Goal: Task Accomplishment & Management: Complete application form

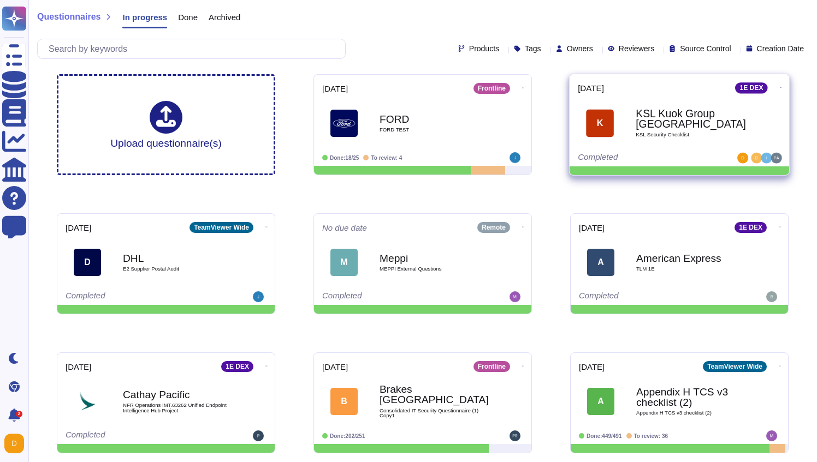
click at [654, 119] on b "KSL Kuok Group [GEOGRAPHIC_DATA]" at bounding box center [690, 119] width 110 height 21
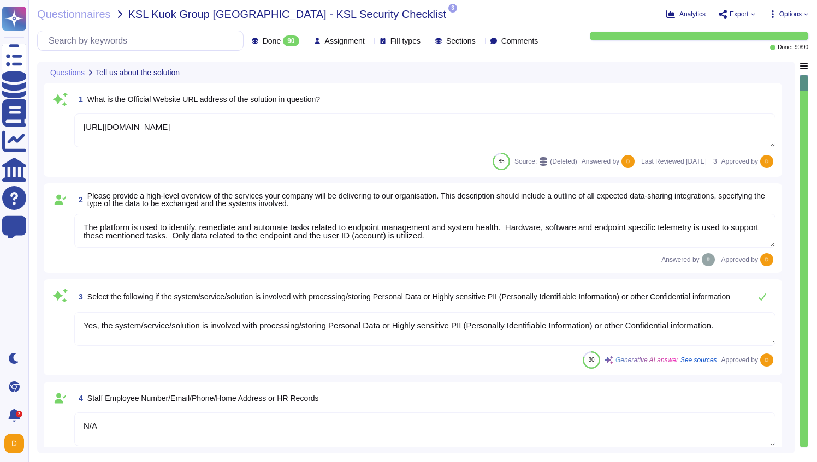
type textarea "[URL][DOMAIN_NAME]"
type textarea "The platform is used to identify, remediate and automate tasks related to endpo…"
type textarea "Yes, the system/service/solution is involved with processing/storing Personal D…"
type textarea "N/A"
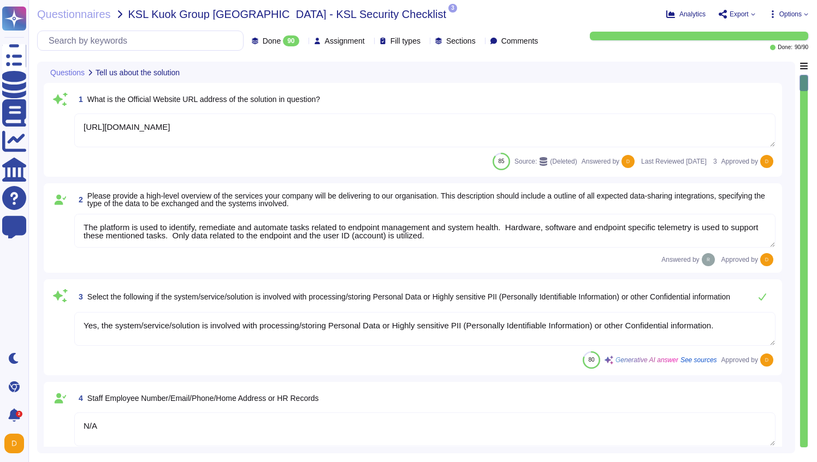
type textarea "N/A"
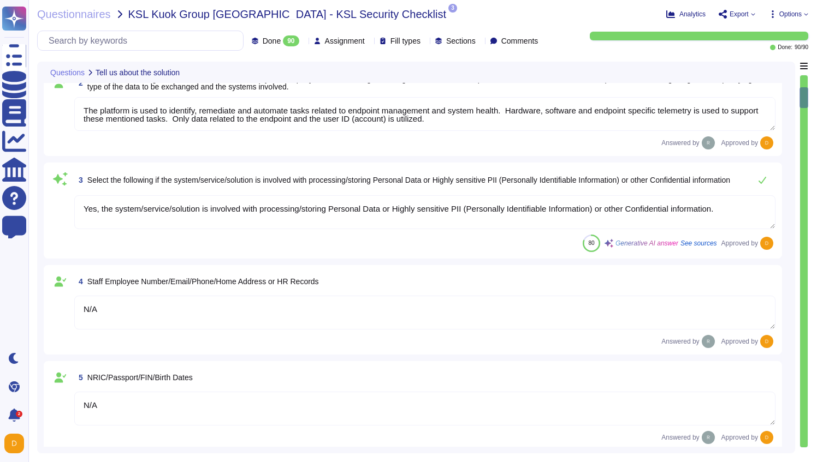
type textarea "N/A"
type textarea "Loremips do sit amet consectetu adi ElitSeddoe tem inci utlaboreet. Dolo ma ali…"
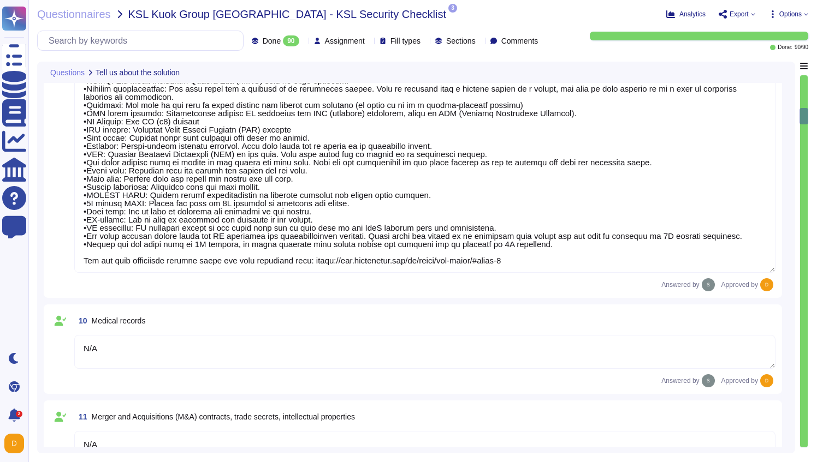
type textarea "N/A"
type textarea "No"
type textarea "The Data Scientist Team can access the data for research and model training."
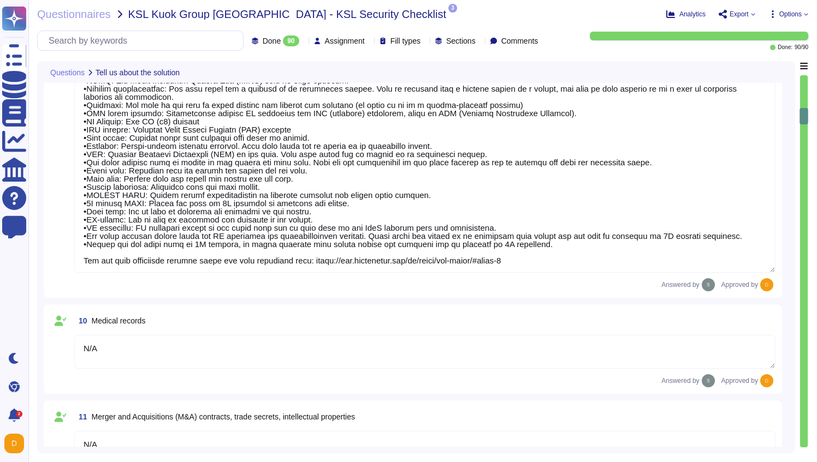
type textarea "Yes, our product includes an AI component, such as a script assistant that aids…"
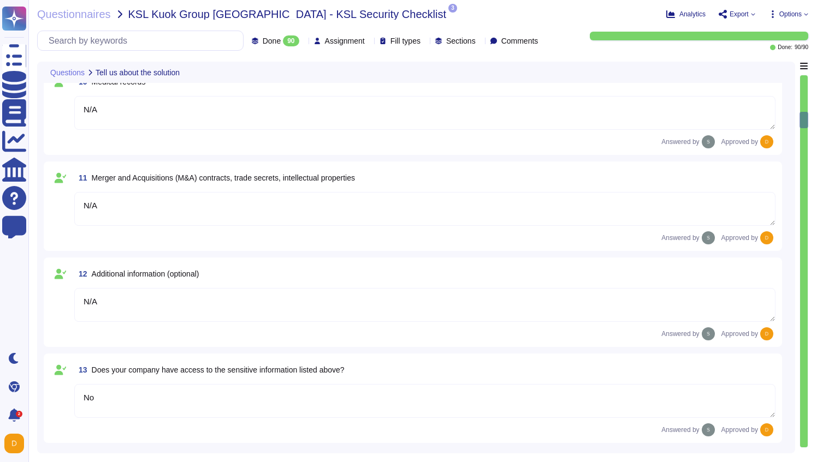
type textarea "Loremips do sit amet consectetu adi ElitSeddoe tem inci utlaboreet. Dolo ma ali…"
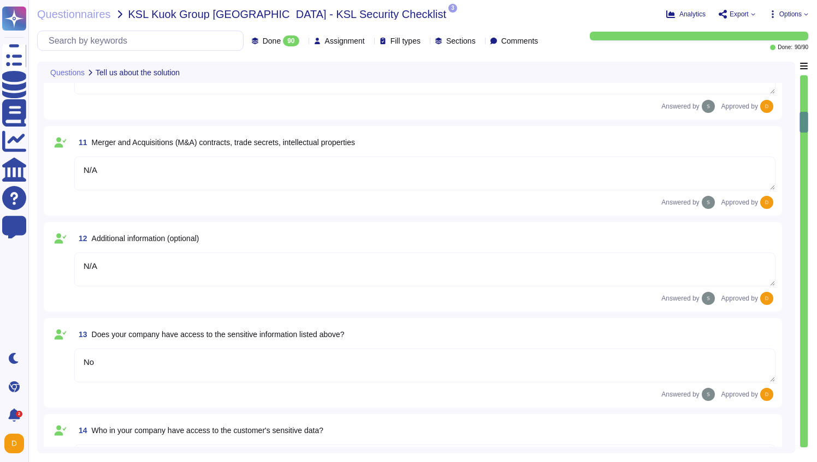
scroll to position [1090, 0]
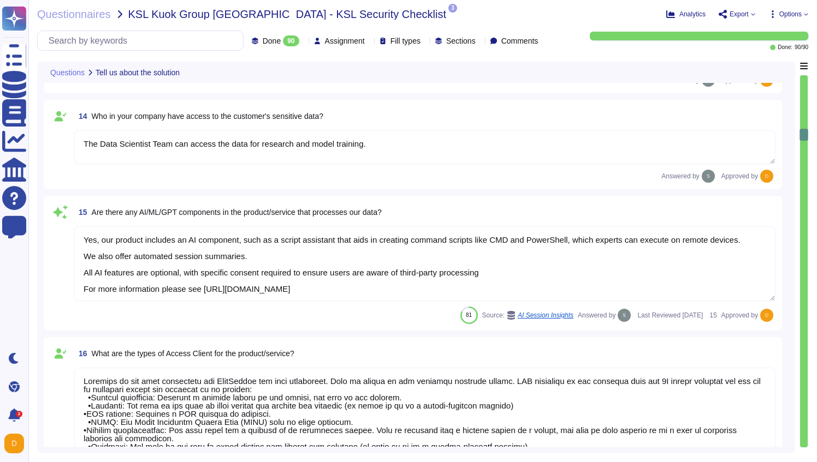
type textarea "N/A"
type textarea "1E Client"
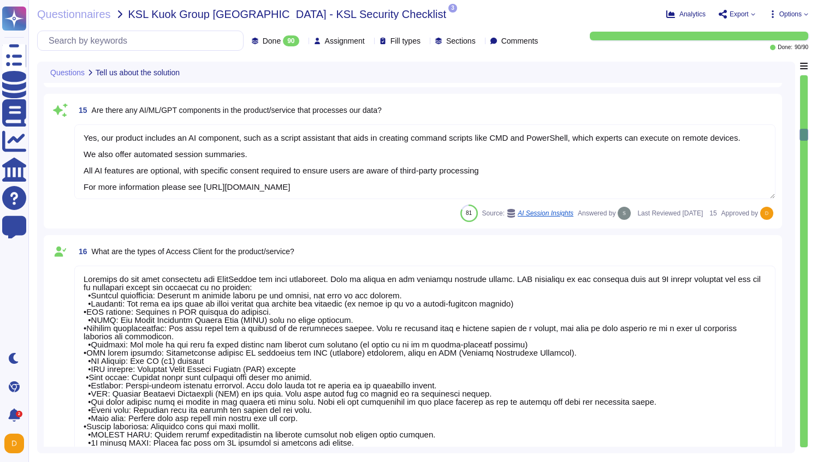
scroll to position [1, 0]
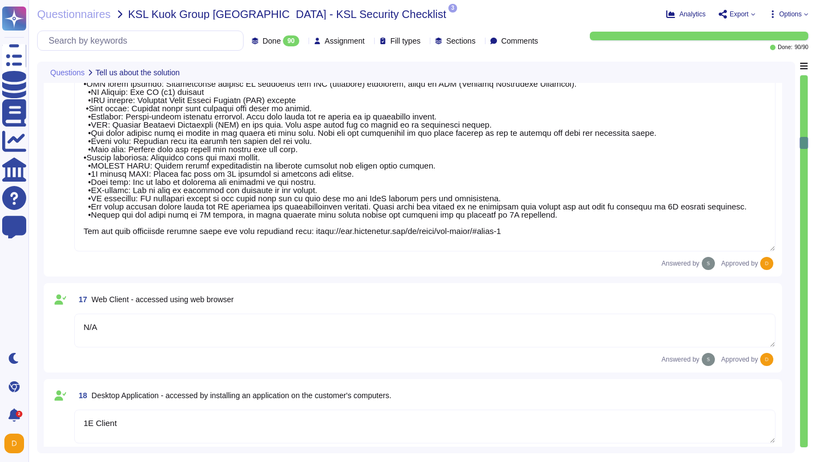
type textarea "N/A"
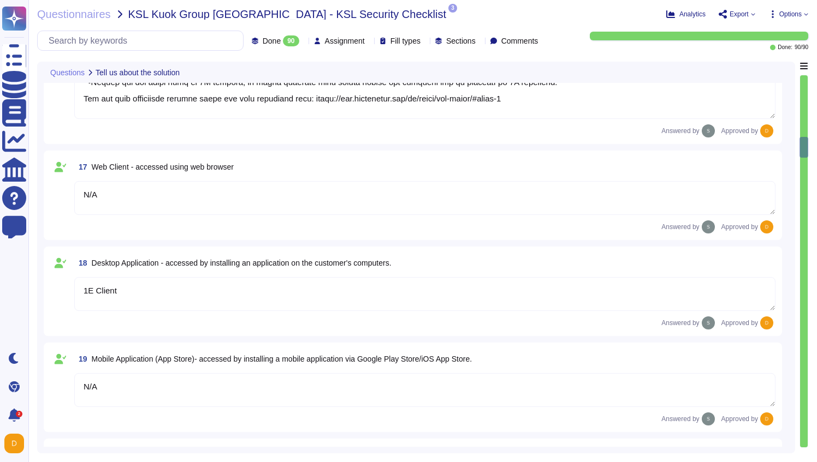
type textarea "The type of platform for this solution is a cloud-based infrastructure hosted i…"
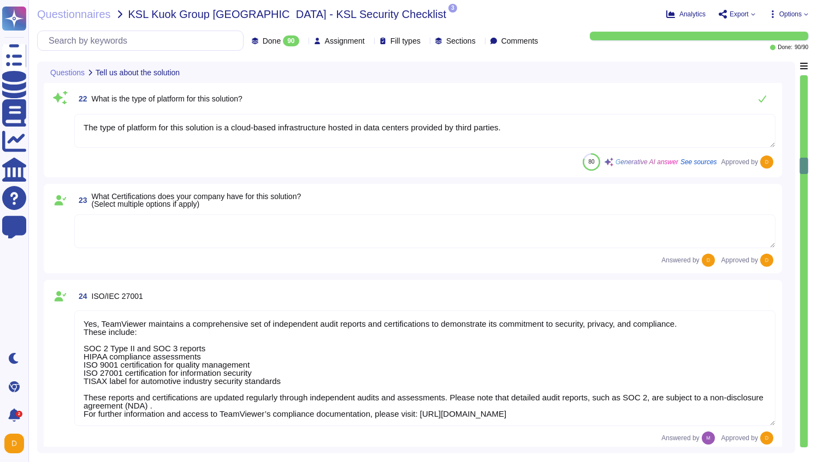
type textarea "Yes, TeamViewer maintains a comprehensive set of independent audit reports and …"
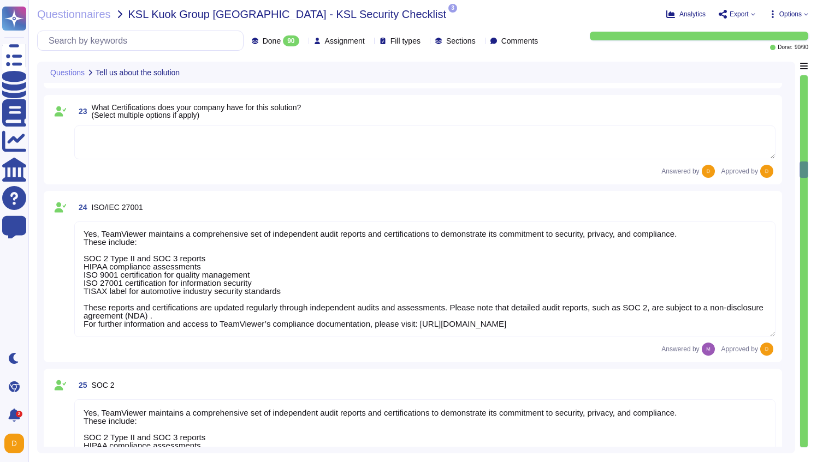
type textarea "TeamViewer does not store, process, or transmit cardholder data. All customer p…"
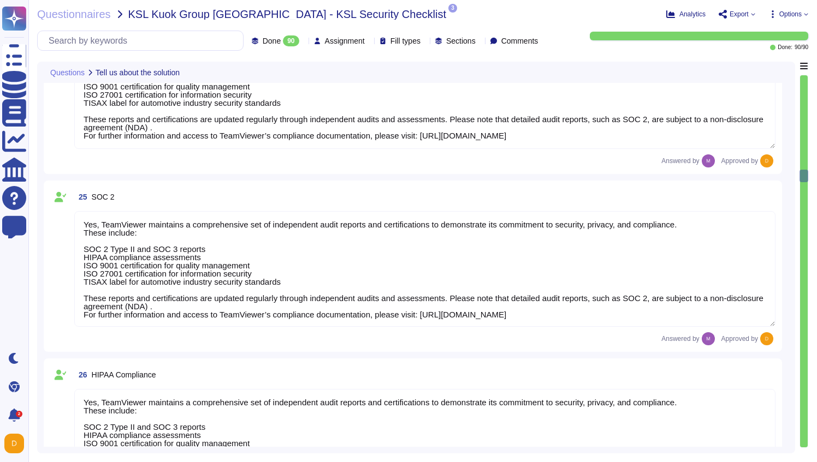
type textarea "As a company headquartered in [GEOGRAPHIC_DATA], TeamViewer commits fully to th…"
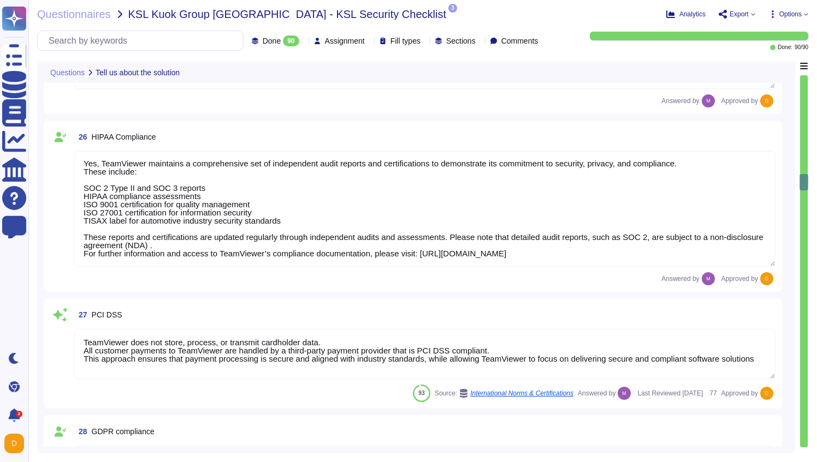
type textarea "A copy of TeamViewer's certifications is available on request. Note that detail…"
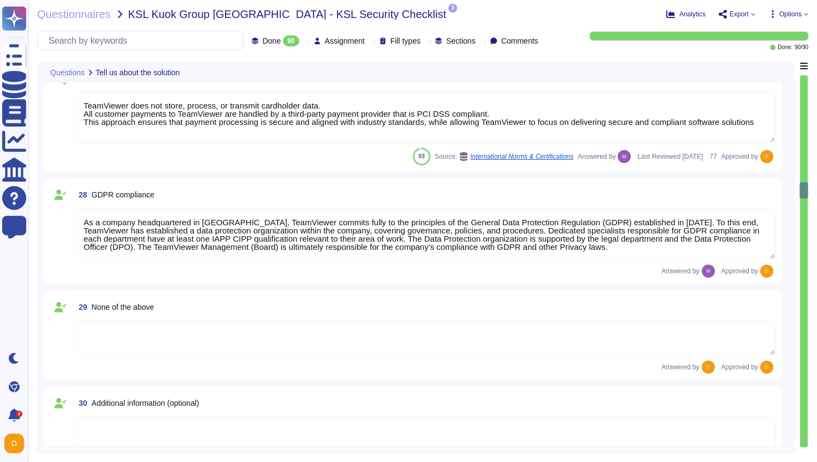
type textarea "N/A"
type textarea "See teamviewer DPA [URL][DOMAIN_NAME] [URL][DOMAIN_NAME][PERSON_NAME]"
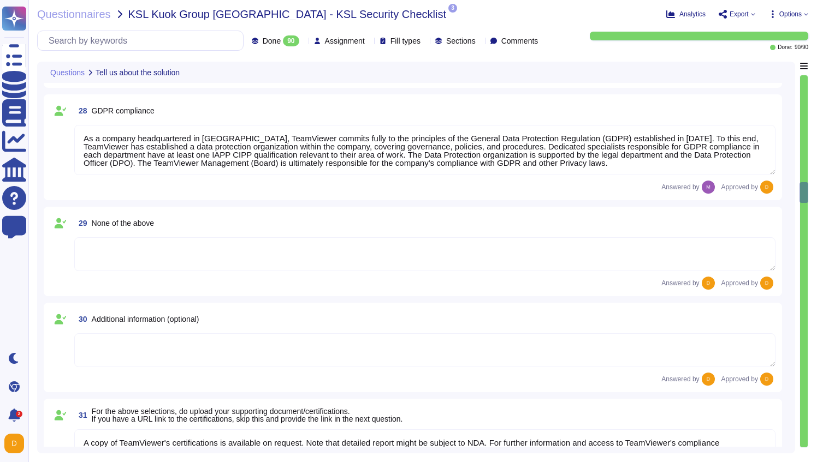
type textarea "[URL][DOMAIN_NAME][PERSON_NAME]"
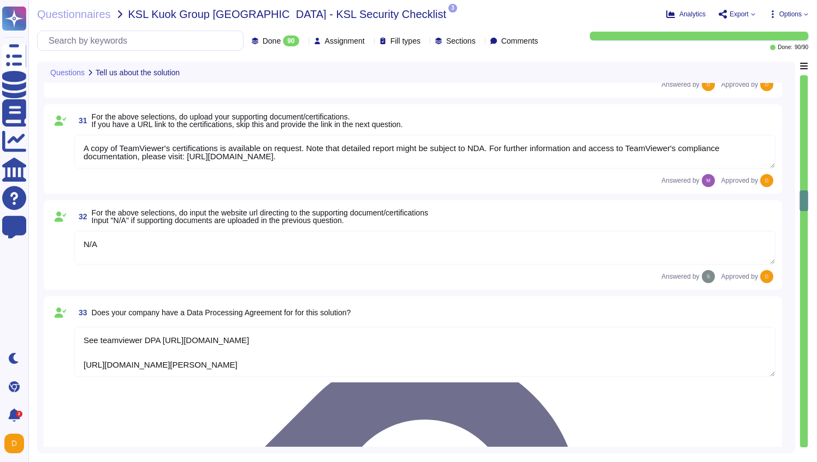
scroll to position [3514, 0]
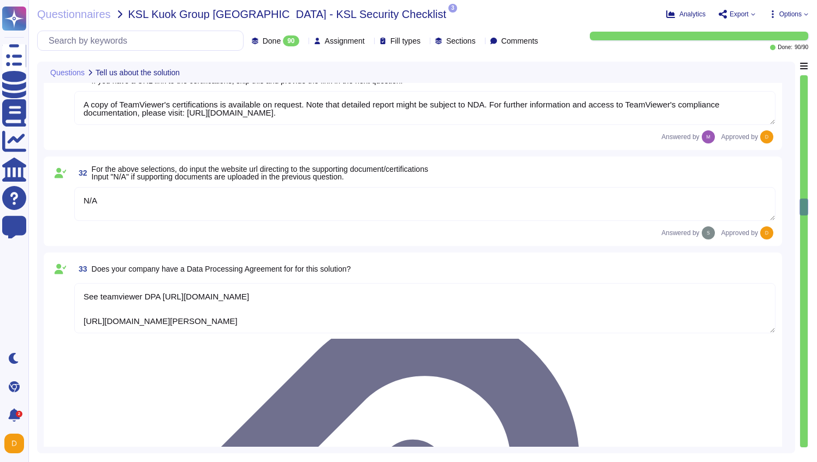
type textarea "The scope and purpose of the [DEMOGRAPHIC_DATA] is defined in the document Team…"
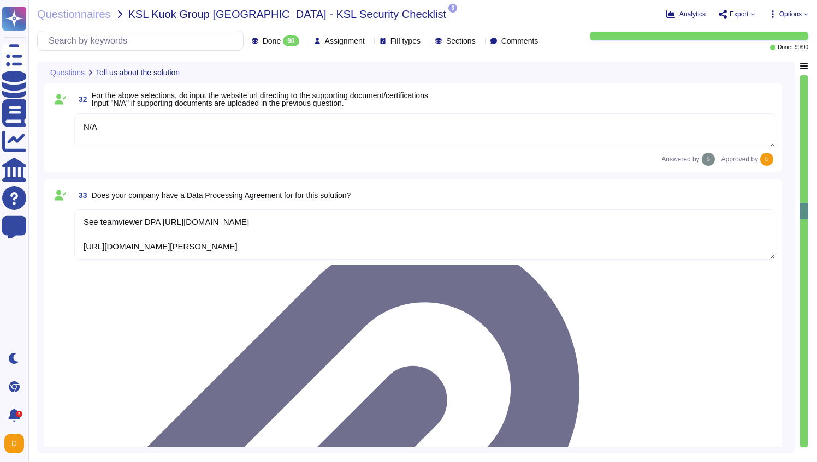
type textarea "Yes, our organization has a formal security awareness program that requires all…"
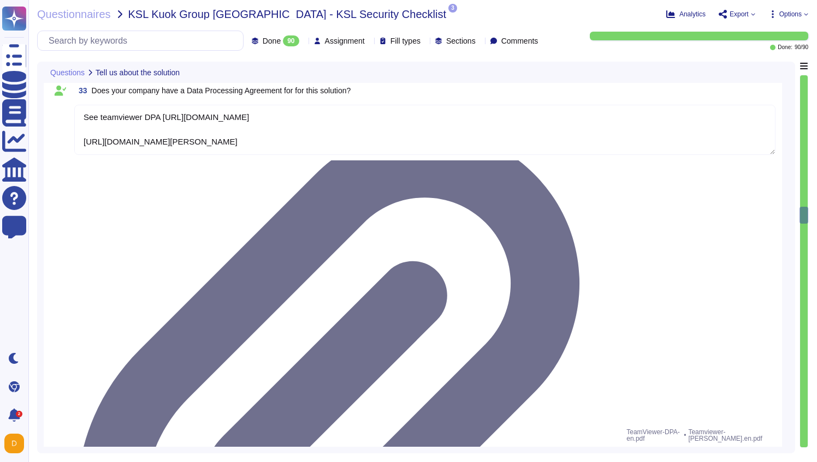
type textarea "We have a comprehensive incident response plan in place, which includes the rol…"
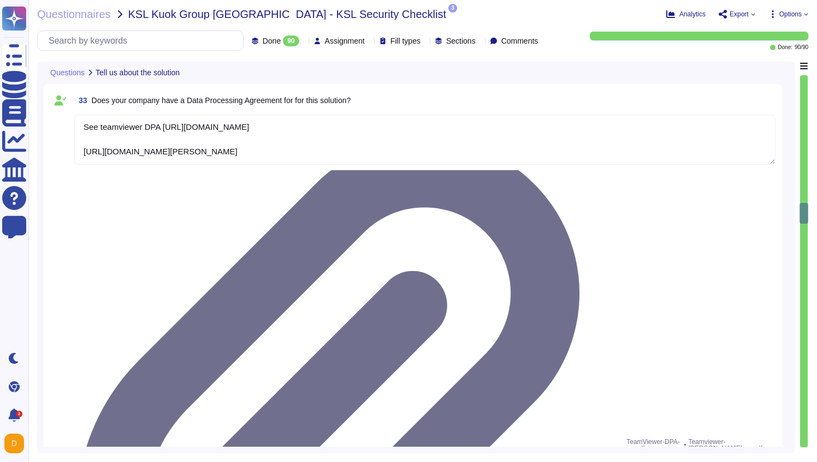
scroll to position [3655, 0]
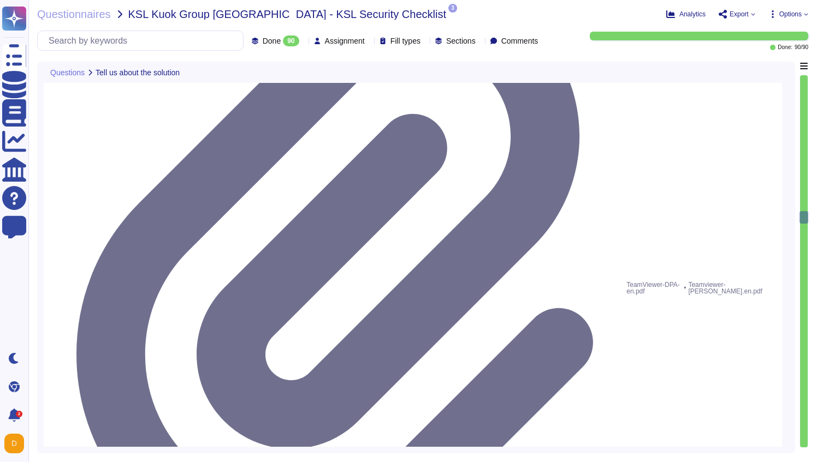
type textarea "Please refer to attached document"
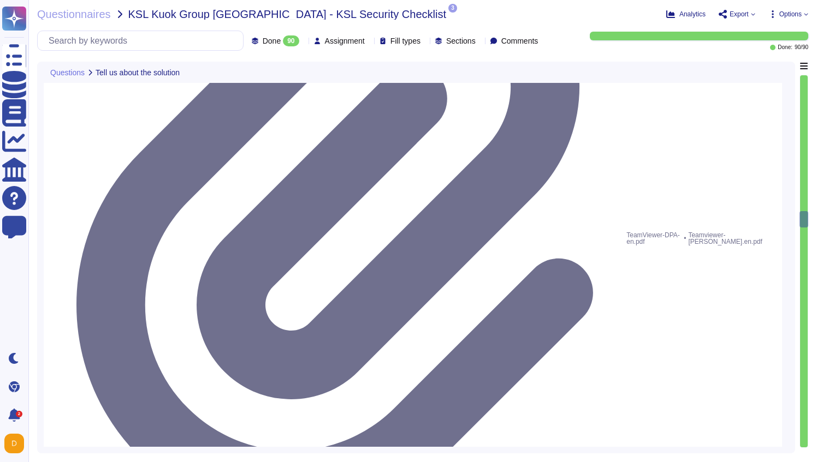
scroll to position [3857, 0]
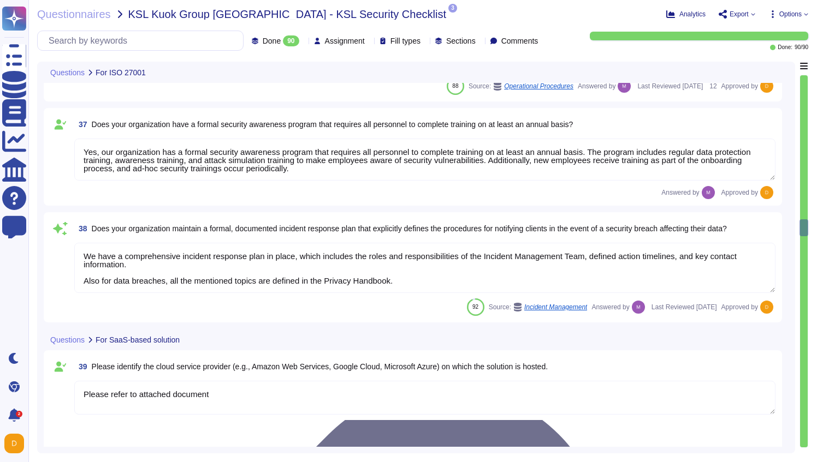
type textarea "Dedicated single-tenant"
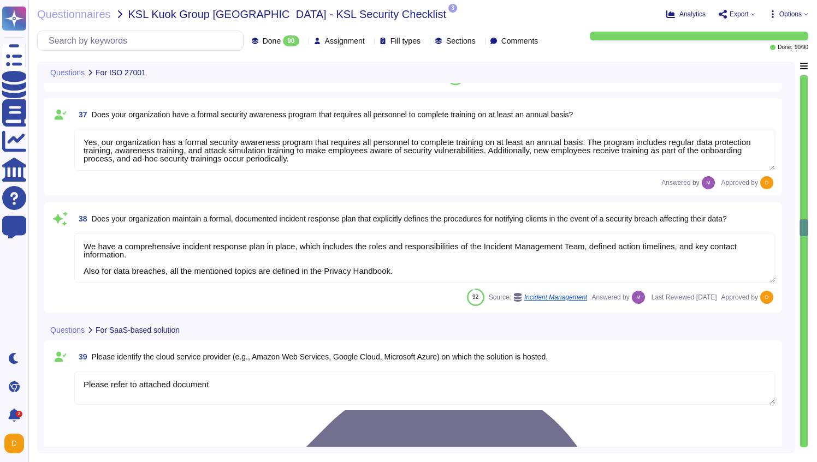
scroll to position [4146, 0]
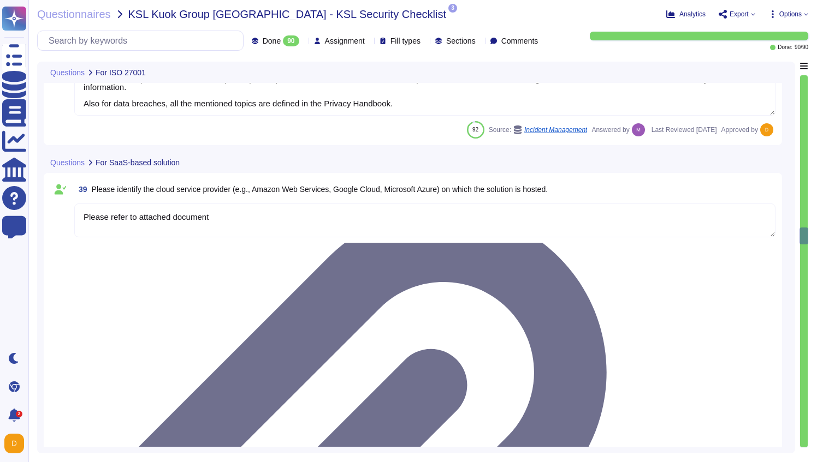
type textarea "Yes"
type textarea "Yes, our solution is capable of integrating with Azure Active Directory (AAD) v…"
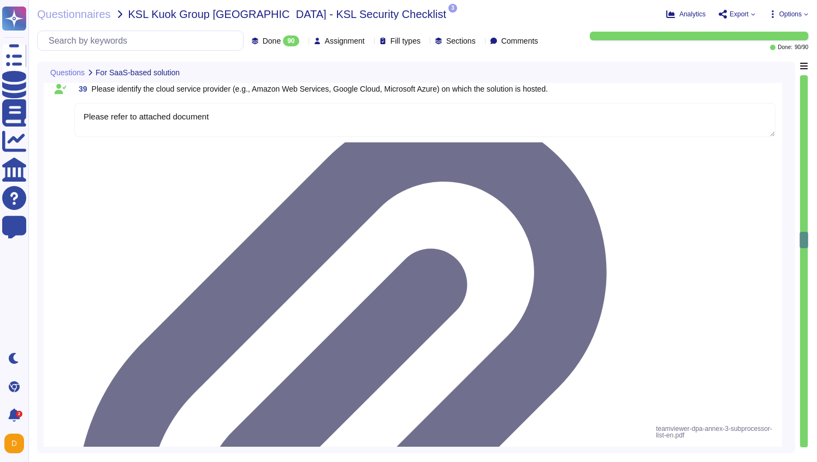
type textarea "Yes, our solution supports having both SSO Account and Local Account concurrent…"
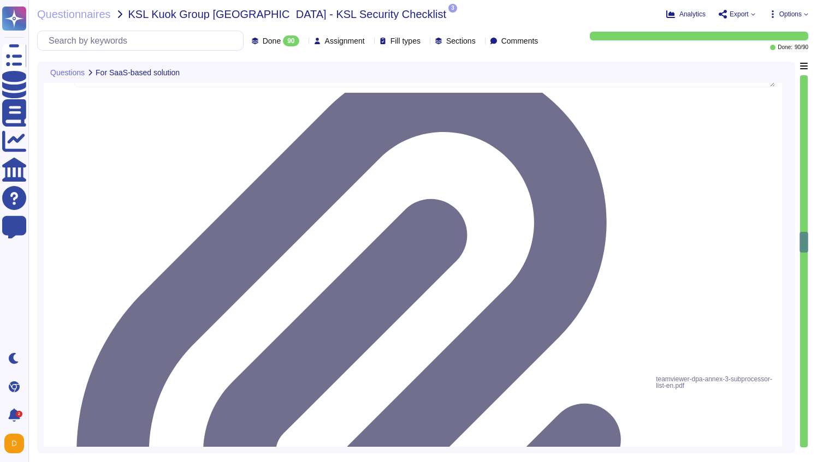
scroll to position [4447, 0]
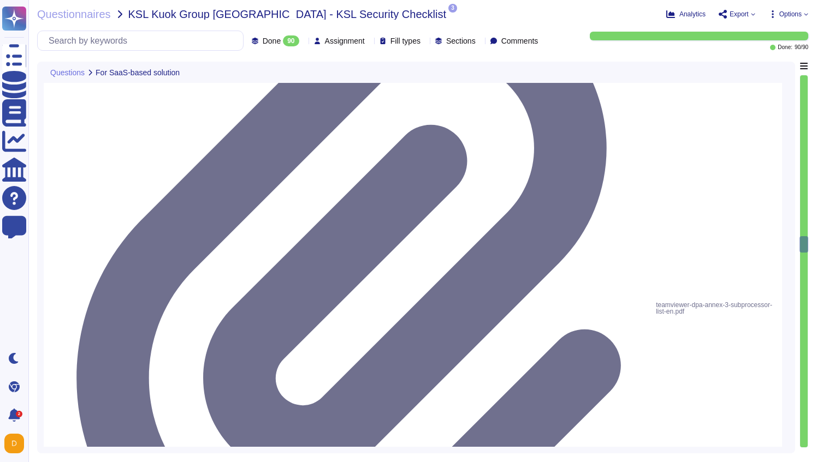
type textarea "Yes, the solution is able to enforce password complexity requirements for Local…"
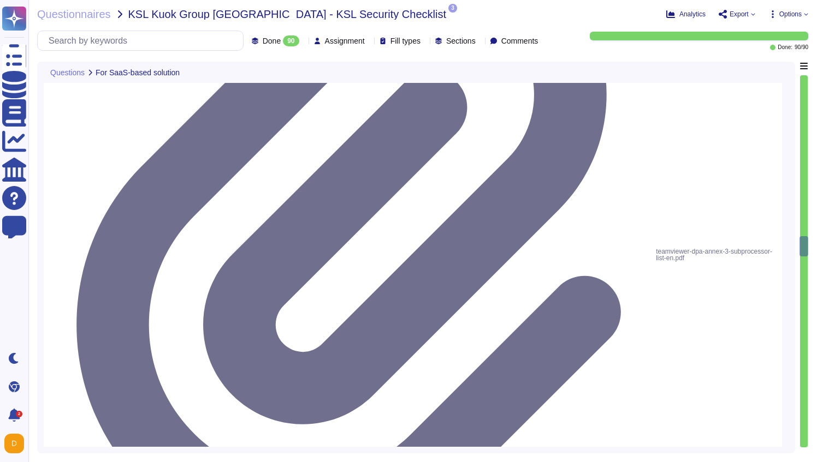
scroll to position [4576, 0]
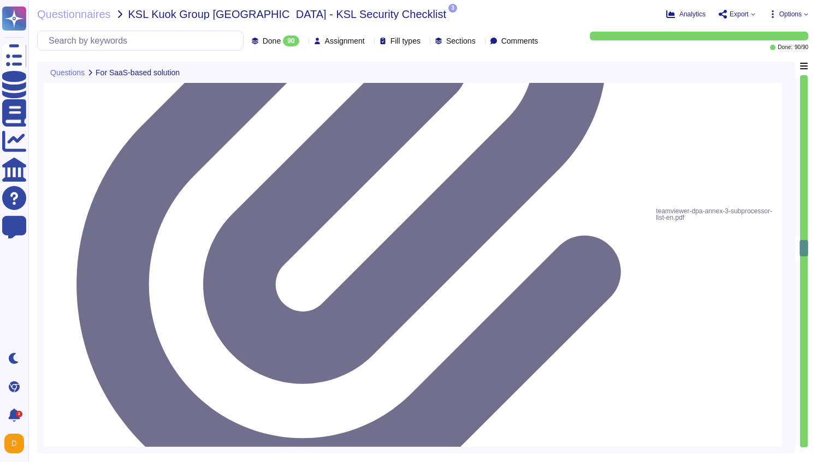
type textarea "5-digit numerical code through which an employee can connect to an employee by …"
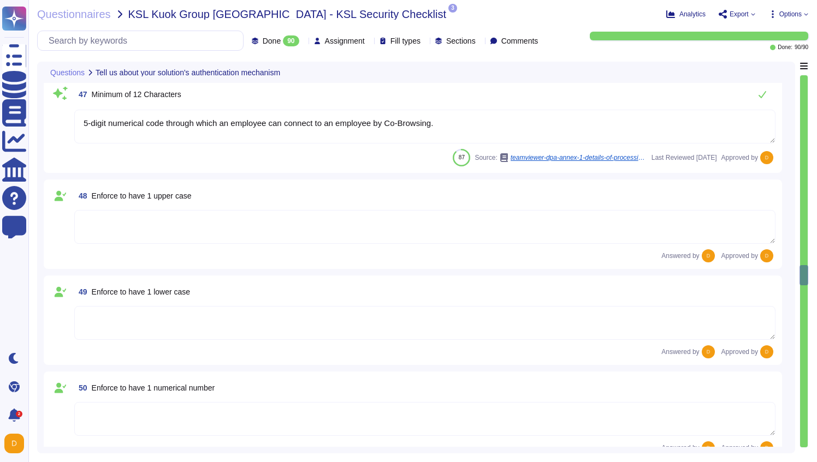
type textarea "Yes"
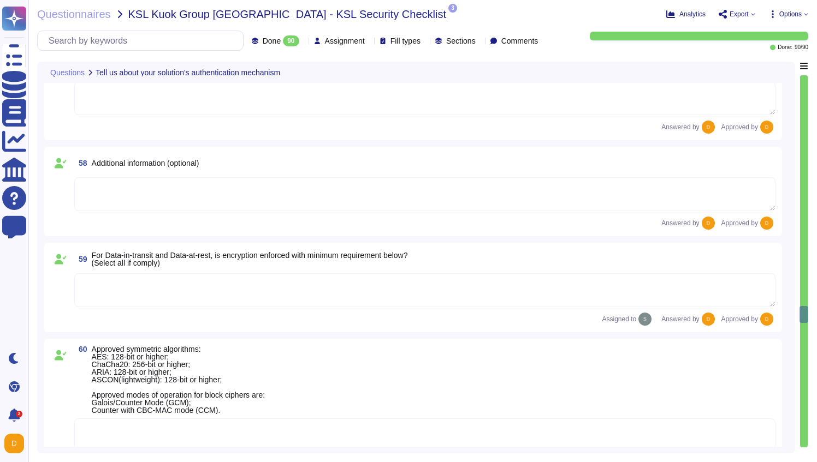
scroll to position [6184, 0]
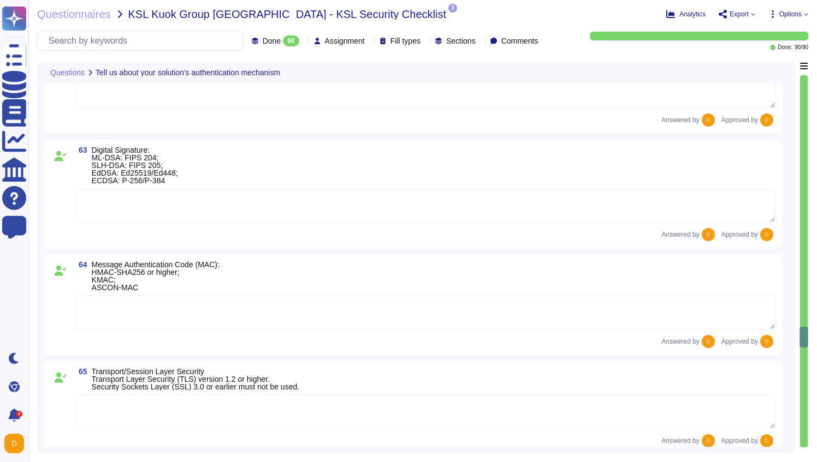
type textarea "Yes"
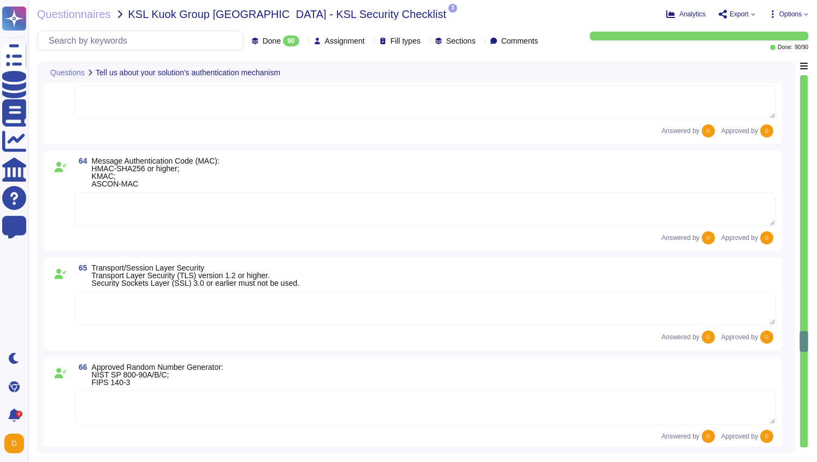
type textarea "Yes"
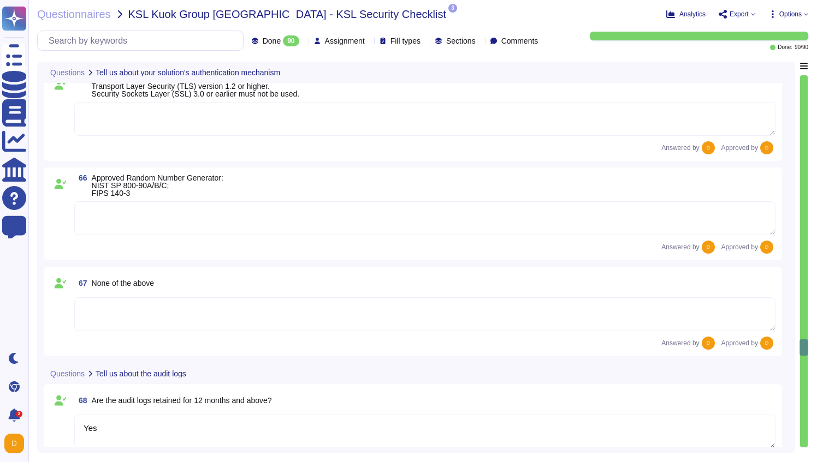
type textarea "Yes"
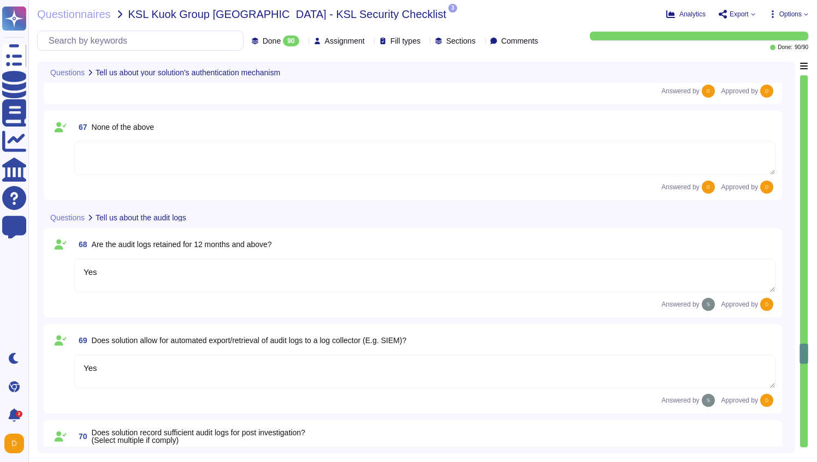
type textarea "Yes"
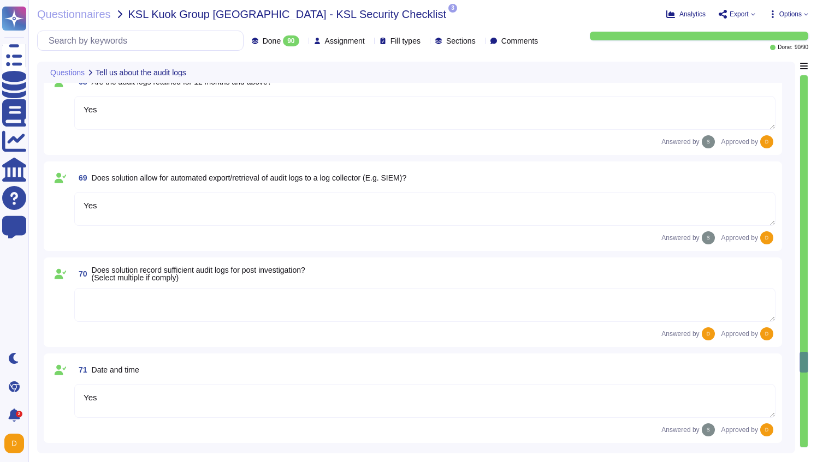
type textarea "Yes"
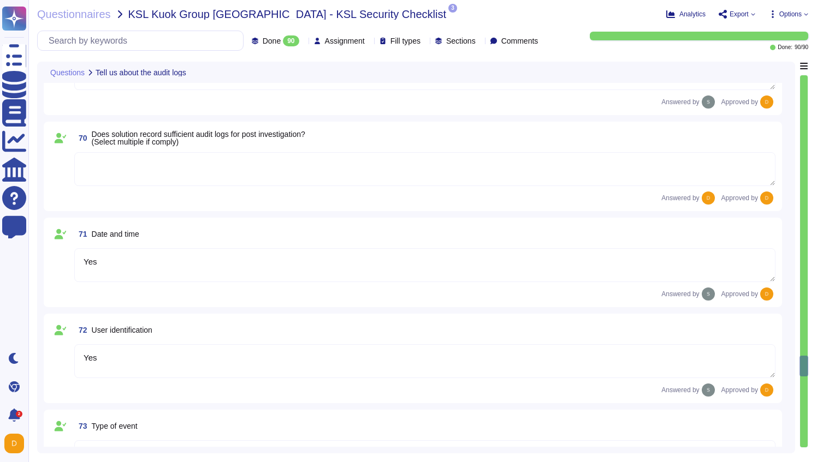
type textarea "Yes"
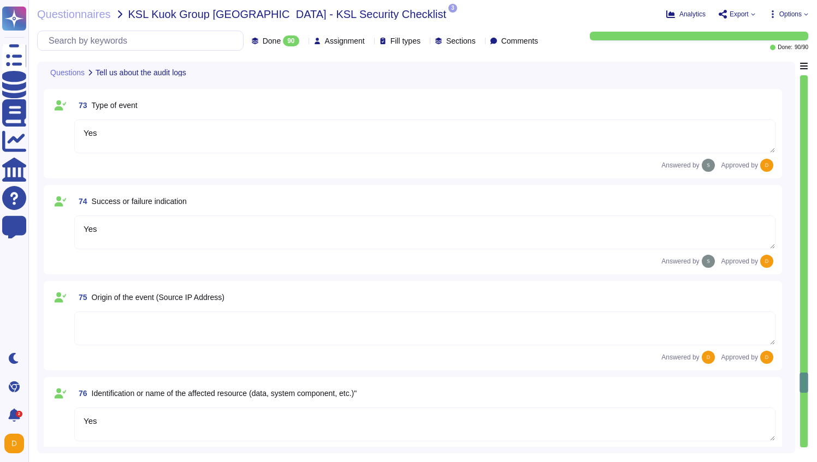
type textarea "Yes"
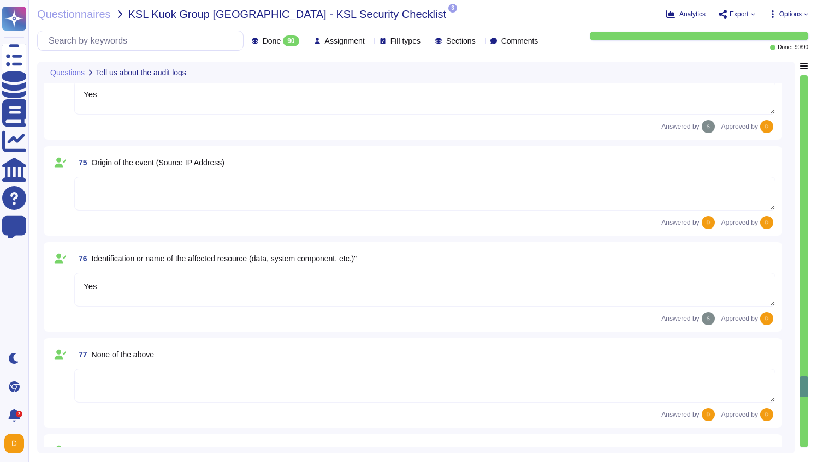
type textarea "Yes"
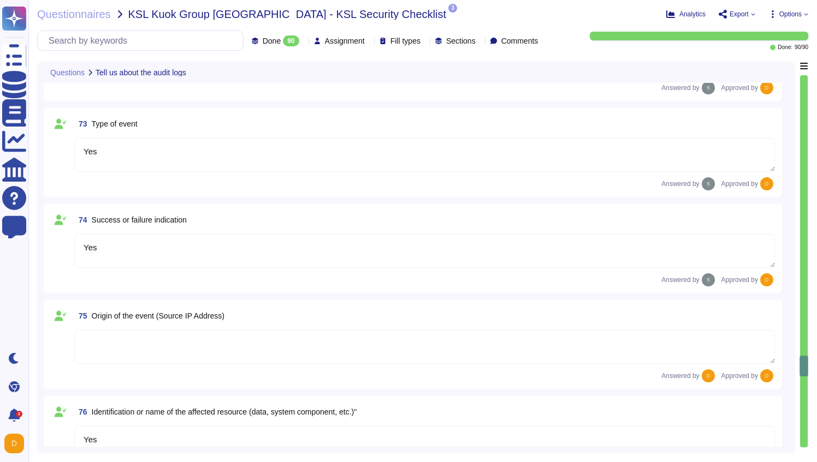
type textarea "Yes"
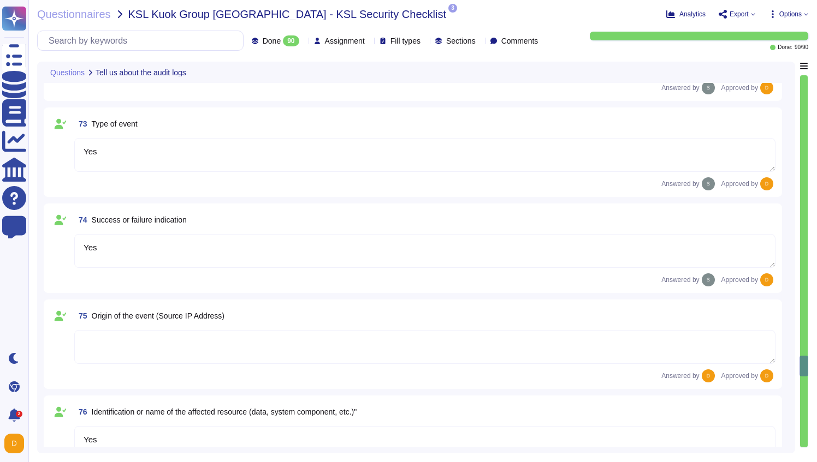
type textarea "Yes"
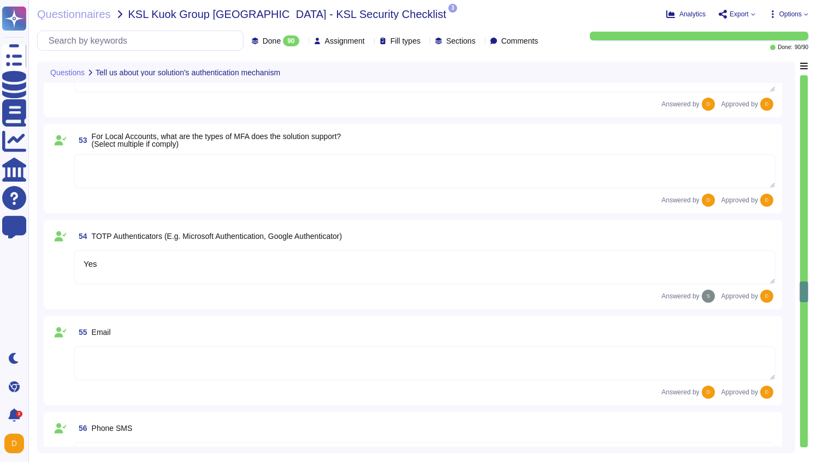
type textarea "Yes"
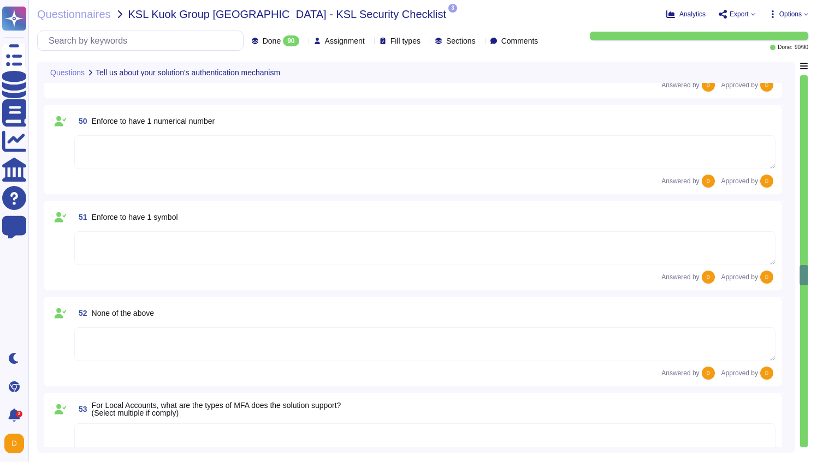
type textarea "Yes, our solution supports having both SSO Account and Local Account concurrent…"
type textarea "Yes, the solution is able to enforce password complexity requirements for Local…"
type textarea "5-digit numerical code through which an employee can connect to an employee by …"
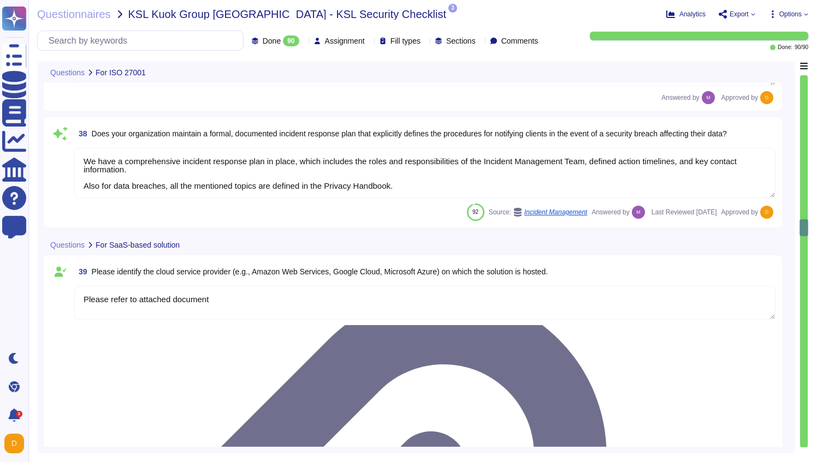
type textarea "The scope and purpose of the [DEMOGRAPHIC_DATA] is defined in the document Team…"
type textarea "Yes, our organization has a formal security awareness program that requires all…"
type textarea "We have a comprehensive incident response plan in place, which includes the rol…"
type textarea "Please refer to attached document"
type textarea "Dedicated single-tenant"
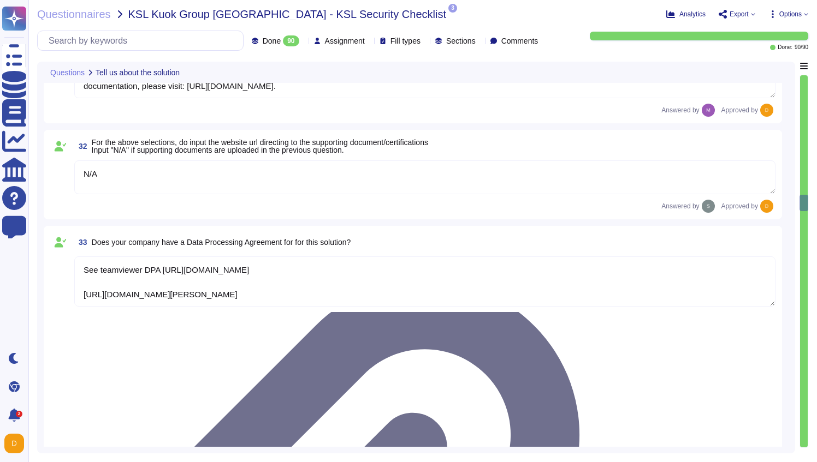
type textarea "As a company headquartered in [GEOGRAPHIC_DATA], TeamViewer commits fully to th…"
type textarea "A copy of TeamViewer's certifications is available on request. Note that detail…"
type textarea "N/A"
type textarea "See teamviewer DPA [URL][DOMAIN_NAME] [URL][DOMAIN_NAME][PERSON_NAME]"
type textarea "[URL][DOMAIN_NAME][PERSON_NAME]"
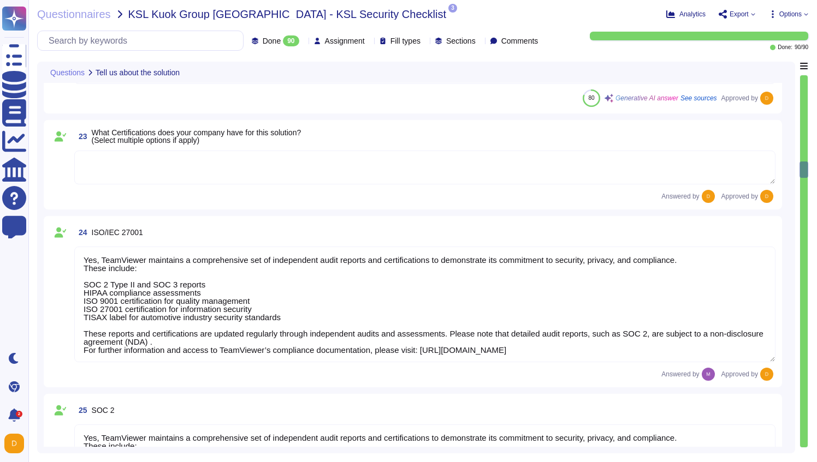
type textarea "N/A"
type textarea "The type of platform for this solution is a cloud-based infrastructure hosted i…"
type textarea "Yes, TeamViewer maintains a comprehensive set of independent audit reports and …"
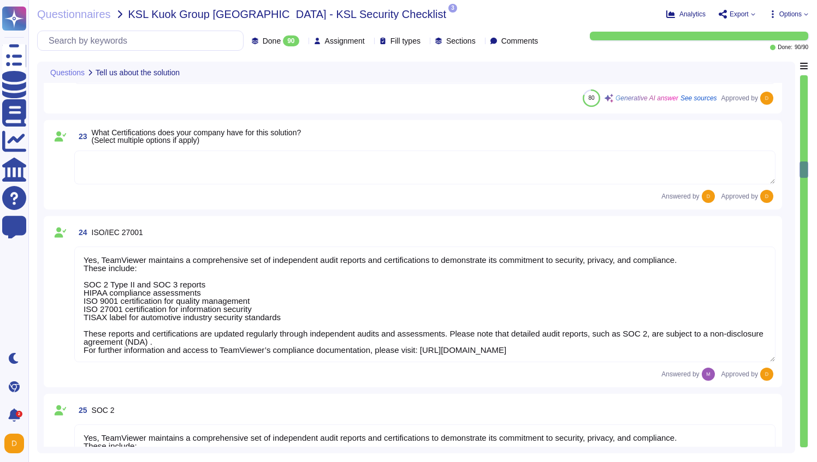
type textarea "Yes, TeamViewer maintains a comprehensive set of independent audit reports and …"
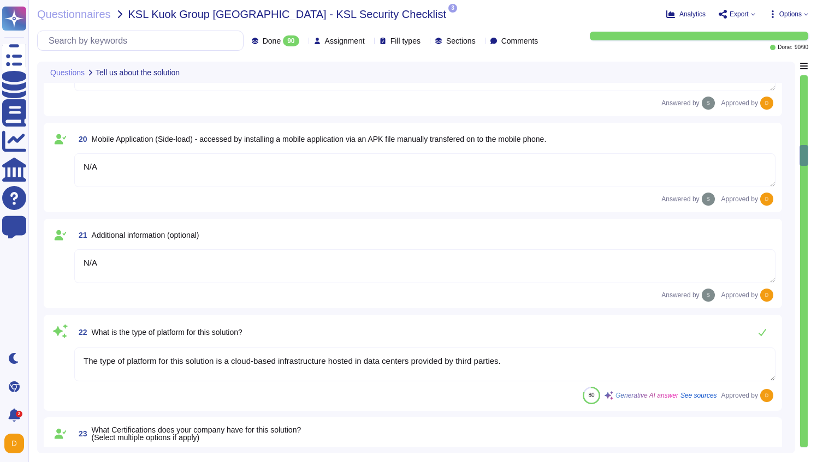
type textarea "Loremips do sit amet consectetu adi ElitSeddoe tem inci utlaboreet. Dolo ma ali…"
type textarea "N/A"
type textarea "1E Client"
type textarea "N/A"
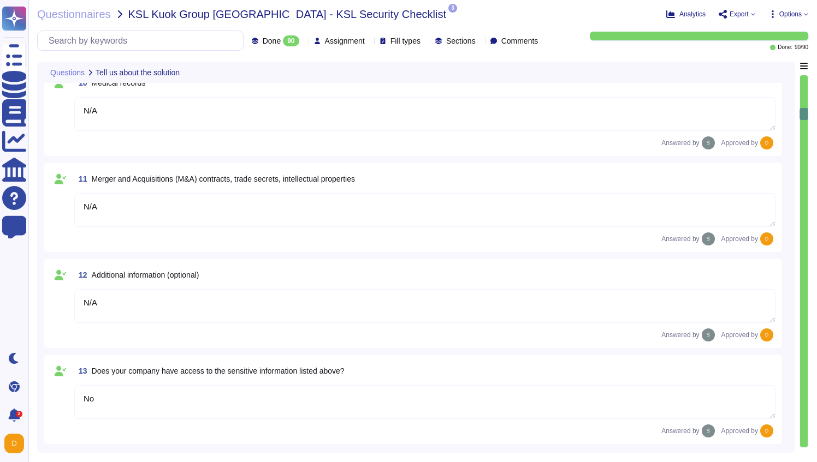
type textarea "N/A"
type textarea "Loremips do sit amet consectetu adi ElitSeddoe tem inci utlaboreet. Dolo ma ali…"
type textarea "N/A"
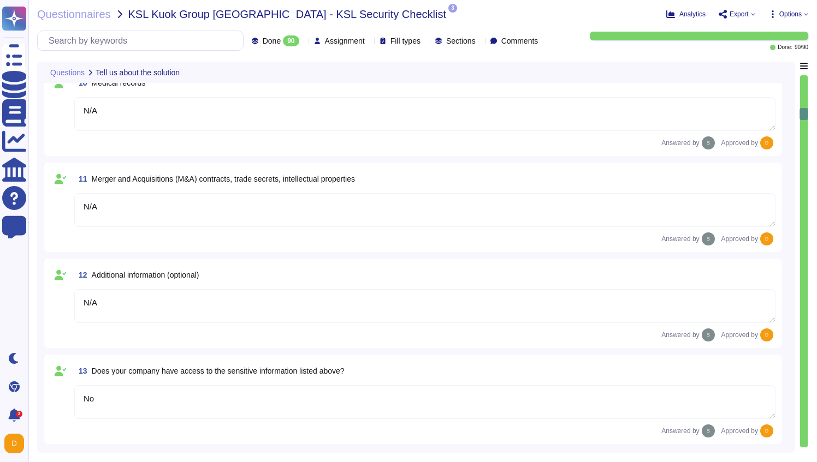
type textarea "N/A"
type textarea "No"
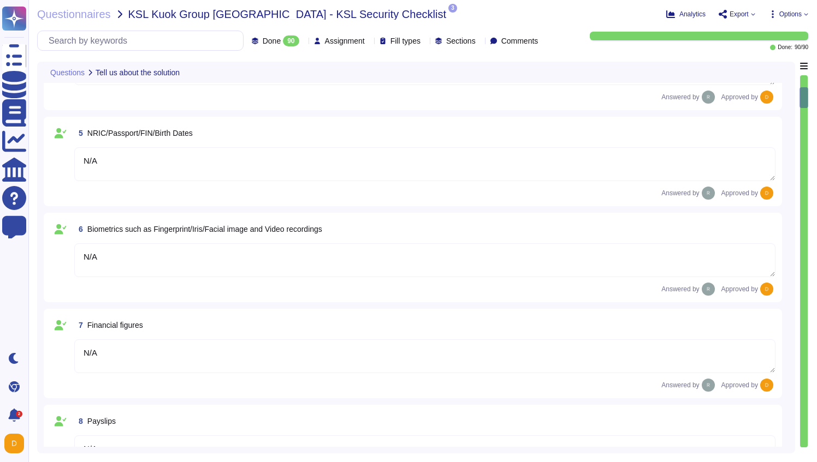
type textarea "The platform is used to identify, remediate and automate tasks related to endpo…"
type textarea "Yes, the system/service/solution is involved with processing/storing Personal D…"
type textarea "N/A"
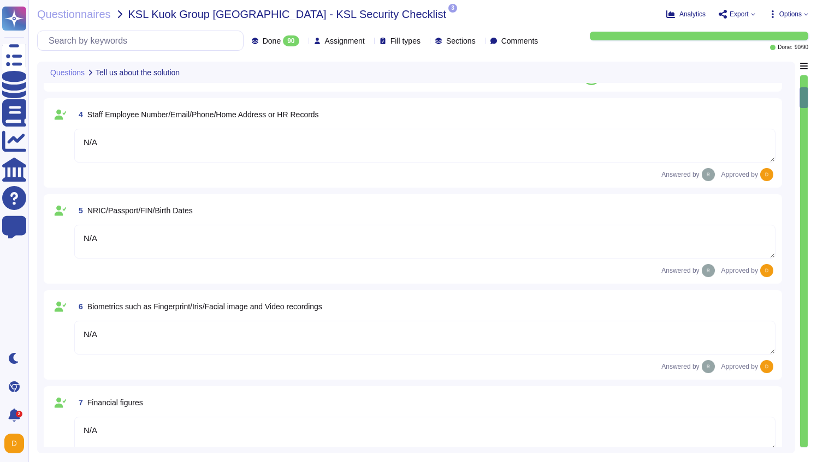
scroll to position [0, 0]
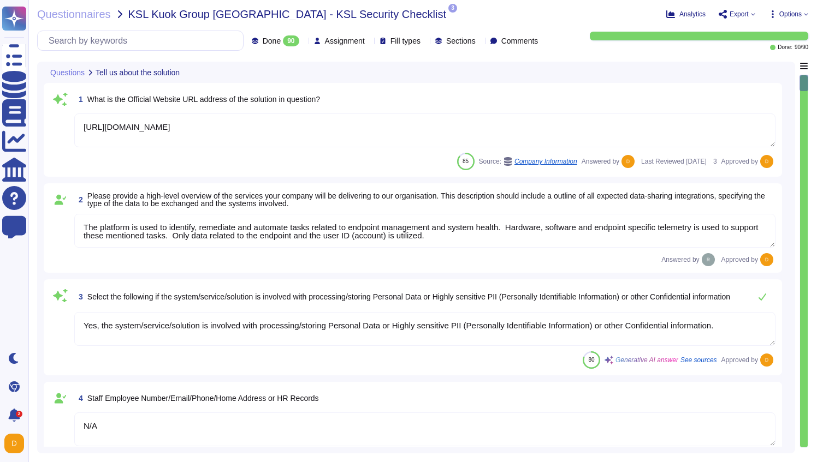
type textarea "[URL][DOMAIN_NAME]"
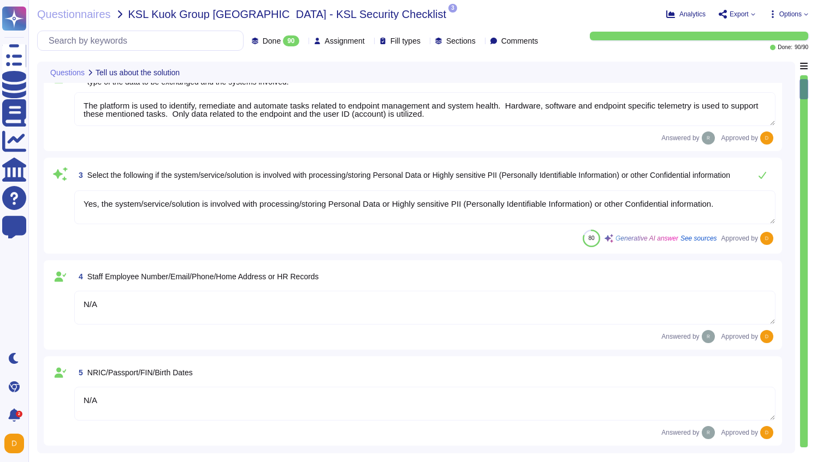
type textarea "N/A"
type textarea "Loremips do sit amet consectetu adi ElitSeddoe tem inci utlaboreet. Dolo ma ali…"
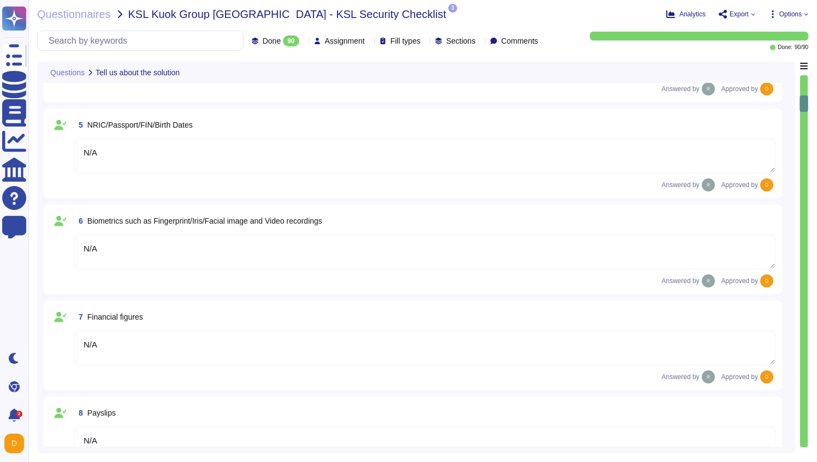
type textarea "N/A"
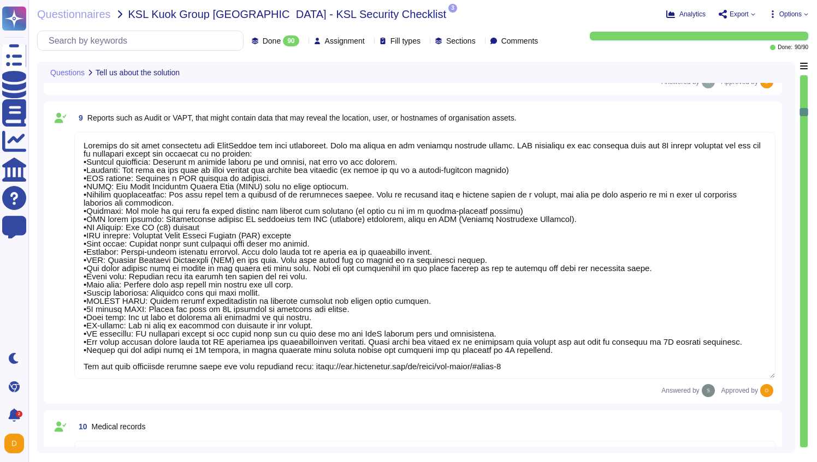
type textarea "N/A"
type textarea "No"
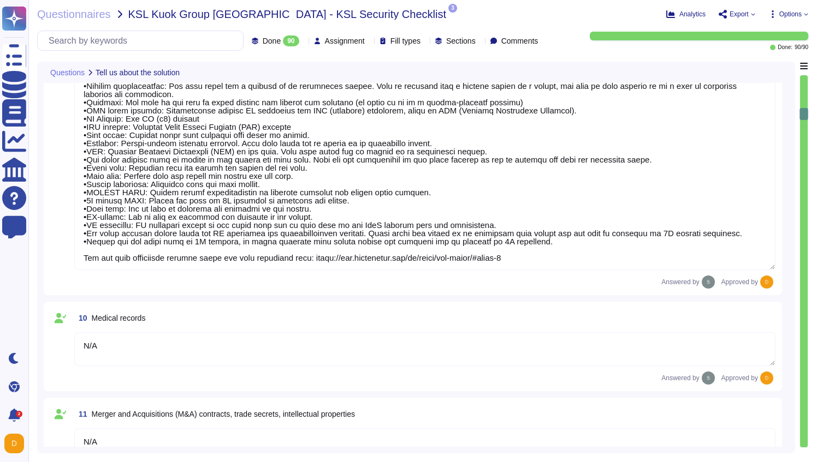
type textarea "The Data Scientist Team can access the data for research and model training."
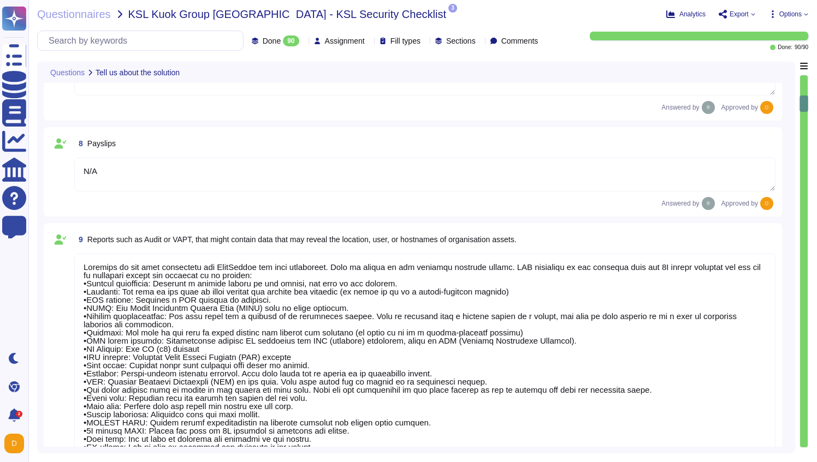
type textarea "N/A"
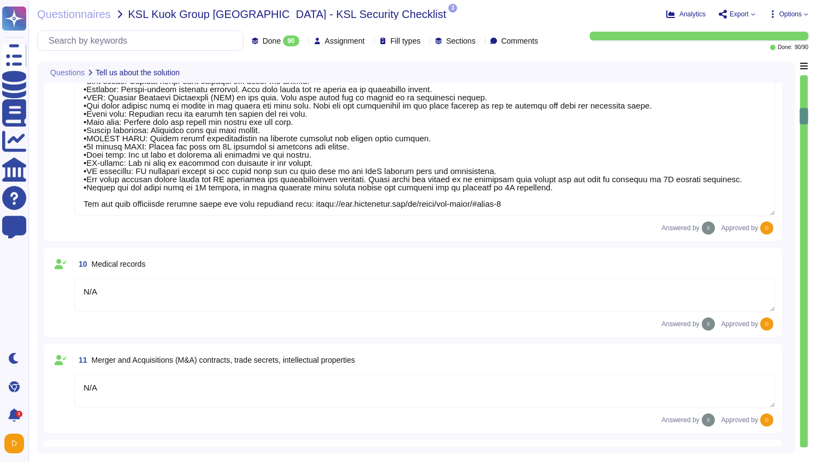
type textarea "N/A"
type textarea "No"
type textarea "The Data Scientist Team can access the data for research and model training."
type textarea "Yes, our product includes an AI component, such as a script assistant that aids…"
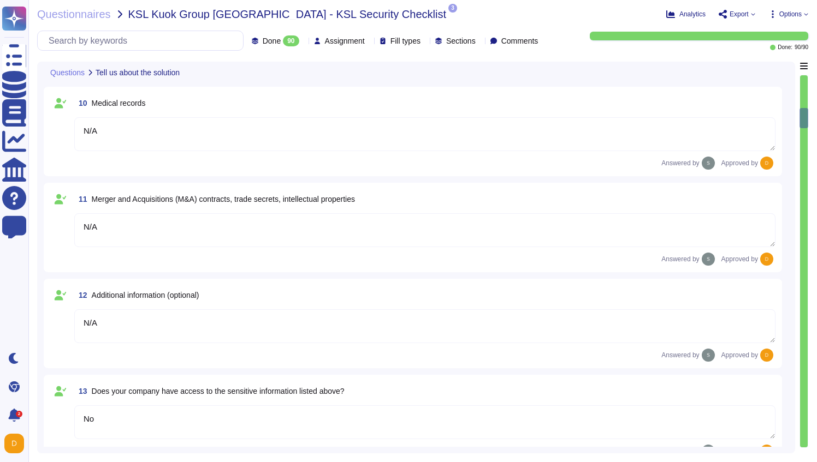
type textarea "Loremips do sit amet consectetu adi ElitSeddoe tem inci utlaboreet. Dolo ma ali…"
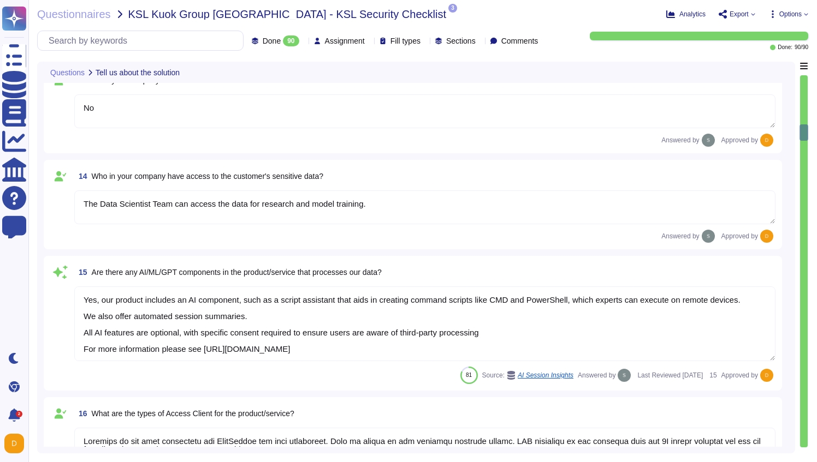
type textarea "N/A"
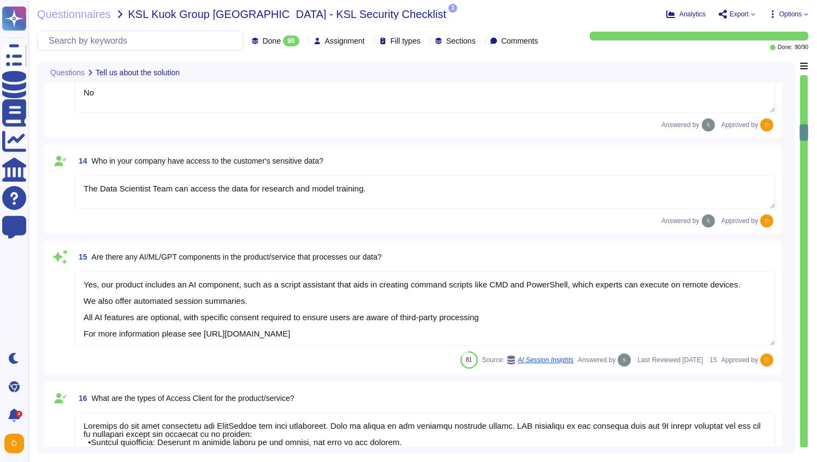
scroll to position [1, 0]
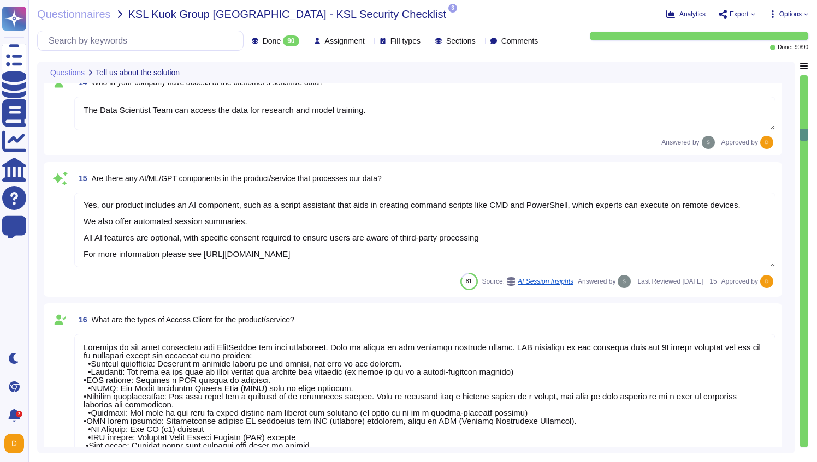
type textarea "1E Client"
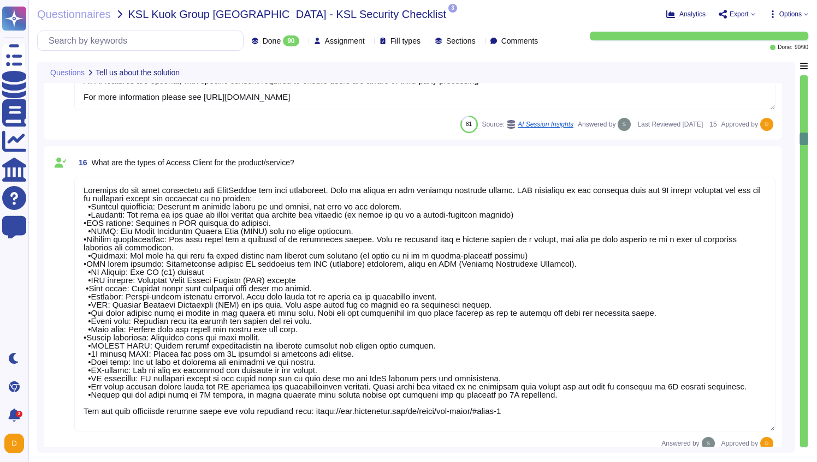
type textarea "N/A"
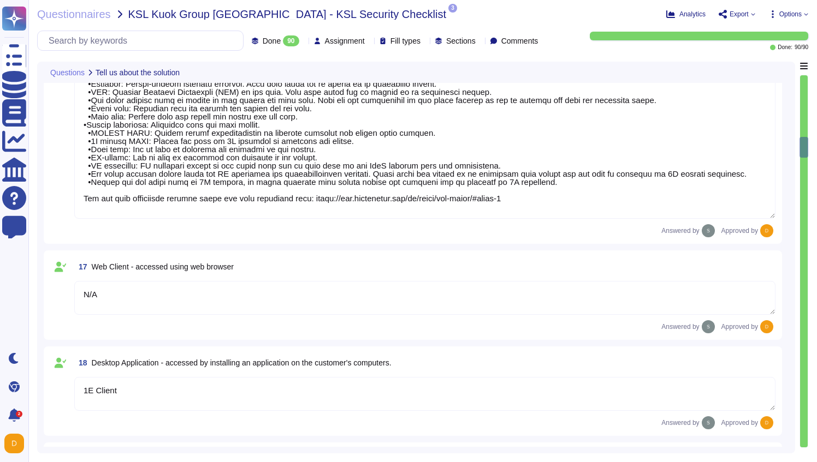
type textarea "N/A"
type textarea "The type of platform for this solution is a cloud-based infrastructure hosted i…"
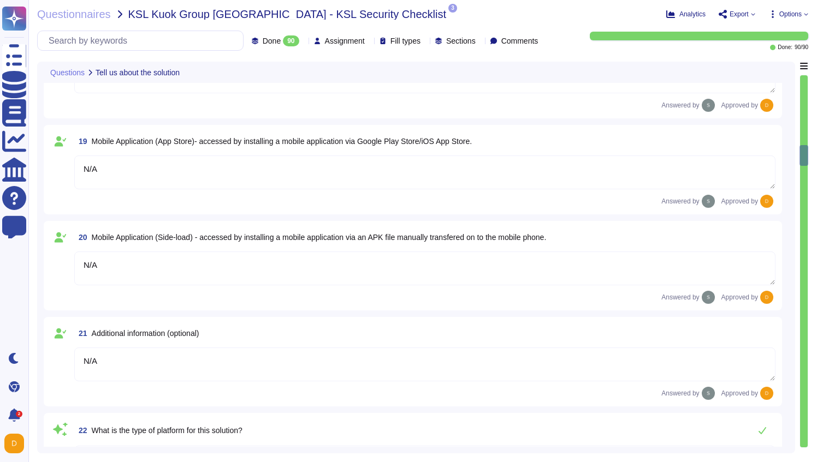
type textarea "Yes, TeamViewer maintains a comprehensive set of independent audit reports and …"
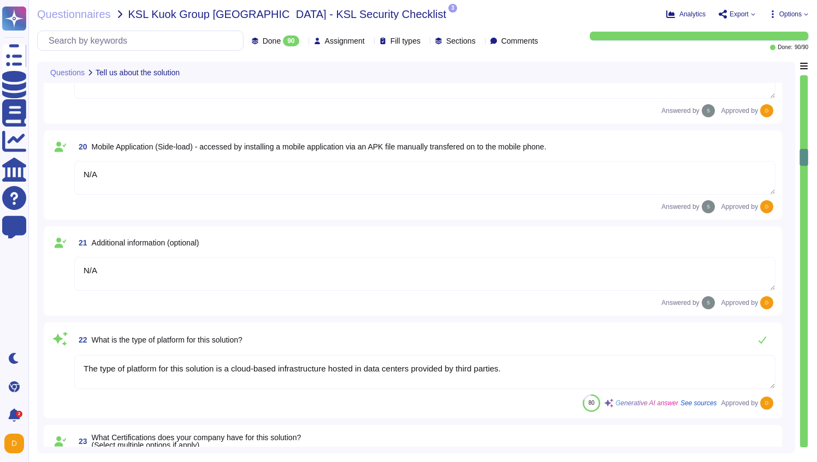
type textarea "Yes, TeamViewer maintains a comprehensive set of independent audit reports and …"
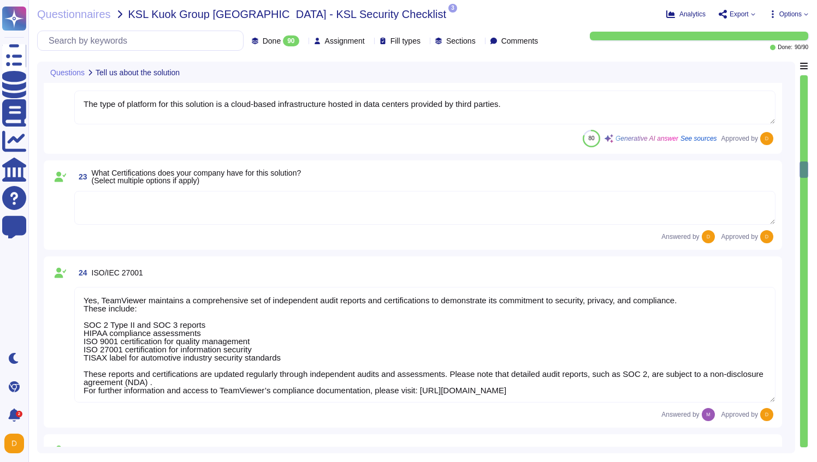
type textarea "Yes, TeamViewer maintains a comprehensive set of independent audit reports and …"
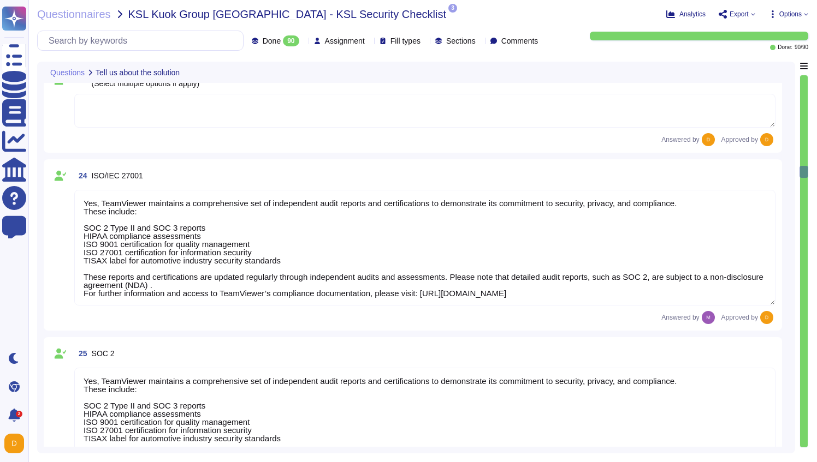
type textarea "TeamViewer does not store, process, or transmit cardholder data. All customer p…"
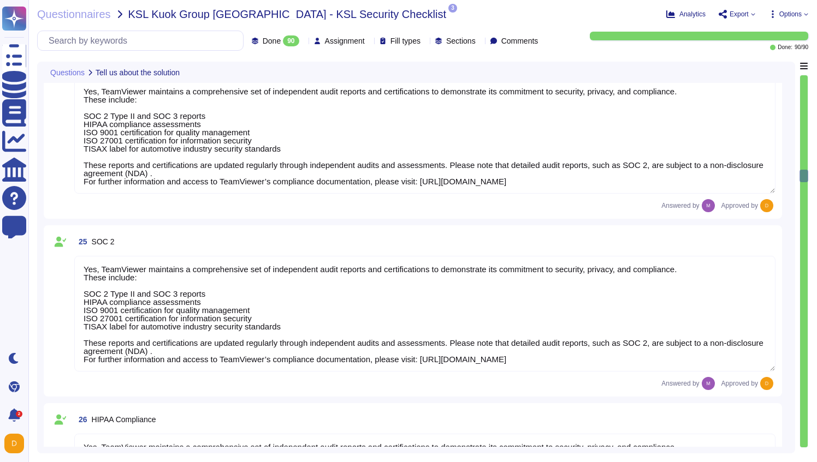
type textarea "As a company headquartered in [GEOGRAPHIC_DATA], TeamViewer commits fully to th…"
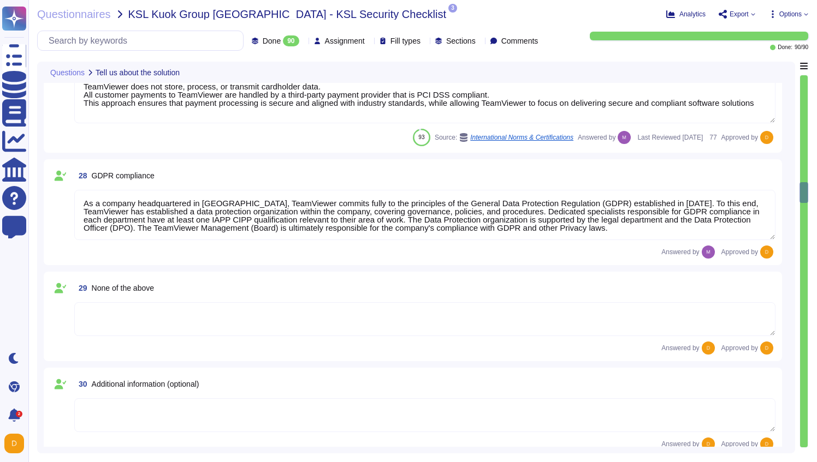
type textarea "A copy of TeamViewer's certifications is available on request. Note that detail…"
type textarea "N/A"
type textarea "See teamviewer DPA [URL][DOMAIN_NAME] [URL][DOMAIN_NAME][PERSON_NAME]"
type textarea "[URL][DOMAIN_NAME][PERSON_NAME]"
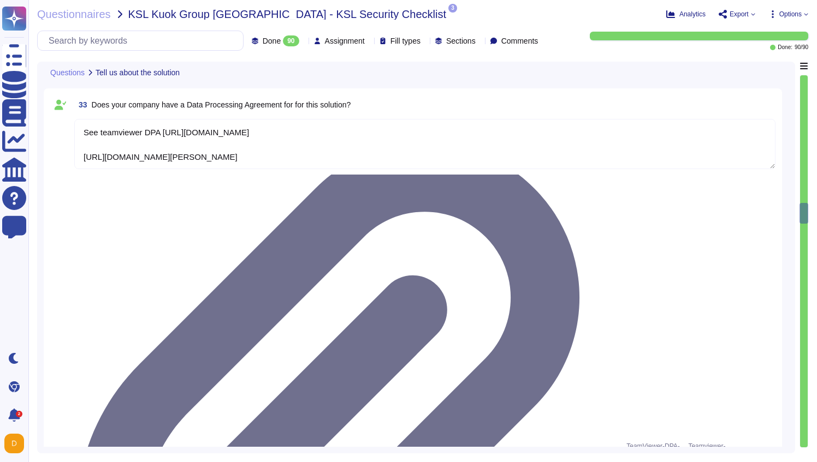
type textarea "The scope and purpose of the [DEMOGRAPHIC_DATA] is defined in the document Team…"
type textarea "Yes, our organization has a formal security awareness program that requires all…"
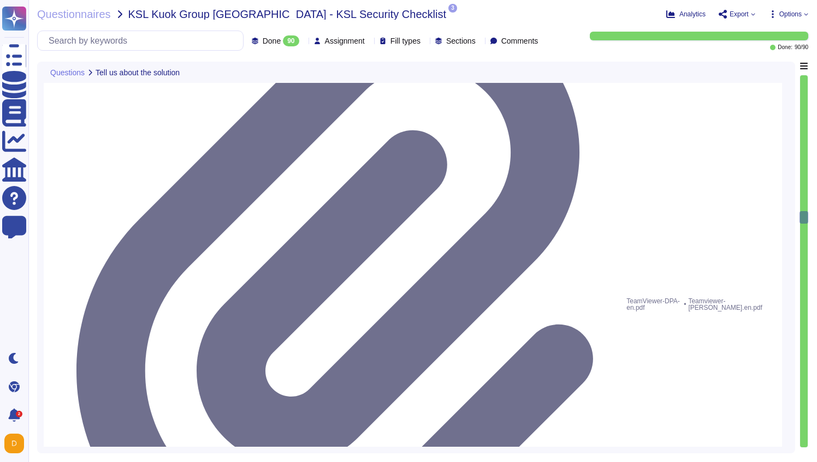
type textarea "We have a comprehensive incident response plan in place, which includes the rol…"
type textarea "Please refer to attached document"
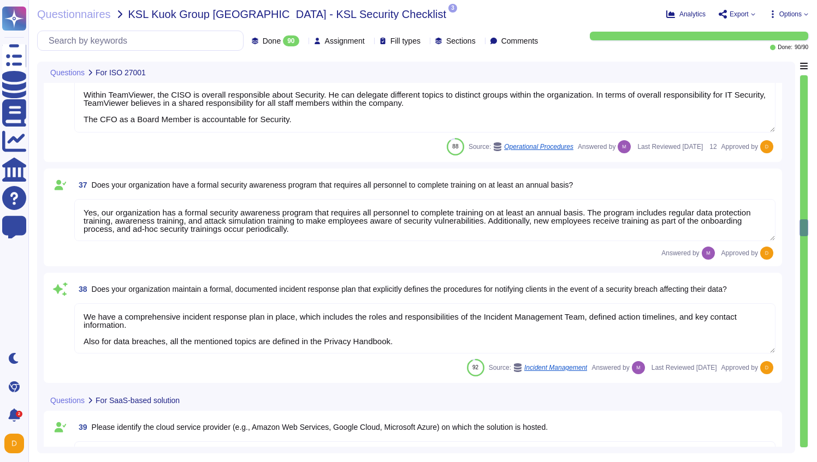
type textarea "Dedicated single-tenant"
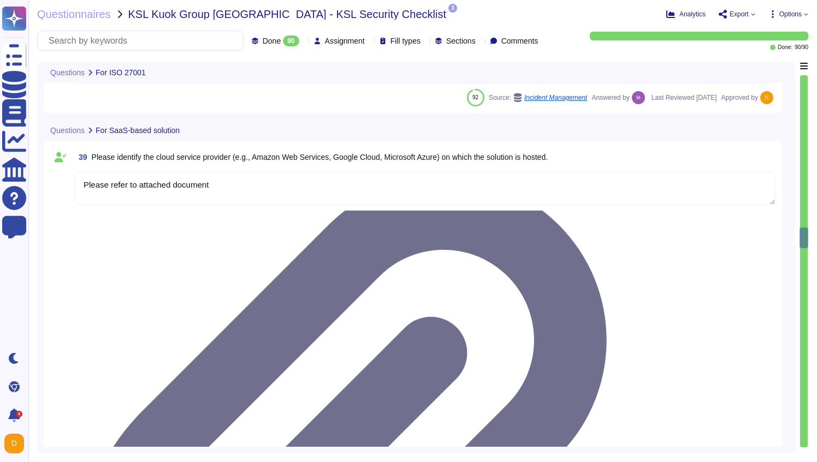
type textarea "Yes"
type textarea "Yes, our solution is capable of integrating with Azure Active Directory (AAD) v…"
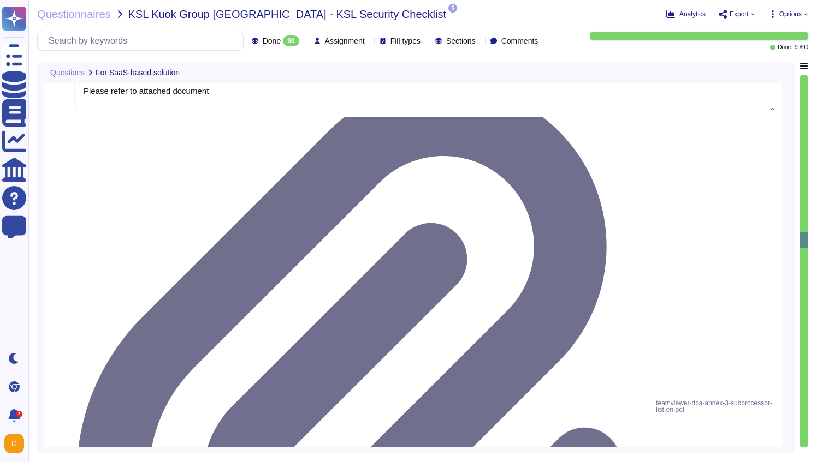
type textarea "Yes, our solution supports having both SSO Account and Local Account concurrent…"
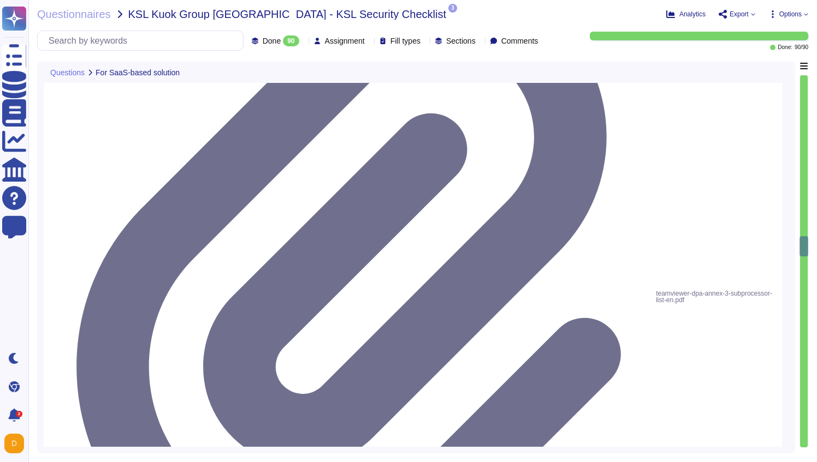
type textarea "Yes, the solution is able to enforce password complexity requirements for Local…"
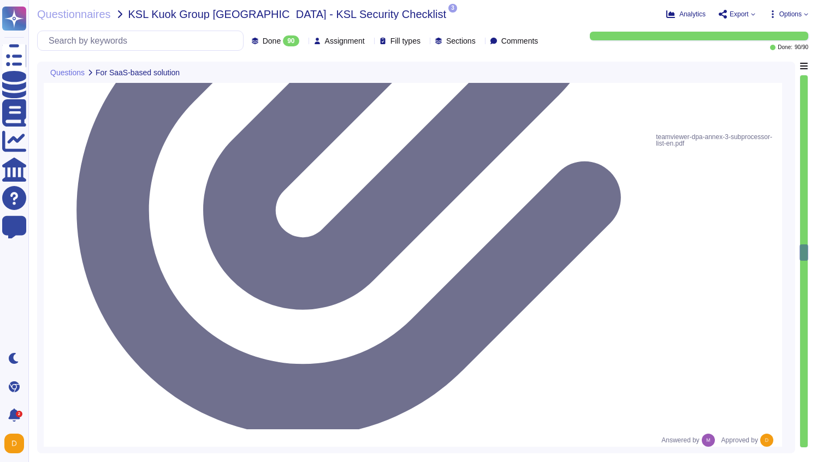
type textarea "5-digit numerical code through which an employee can connect to an employee by …"
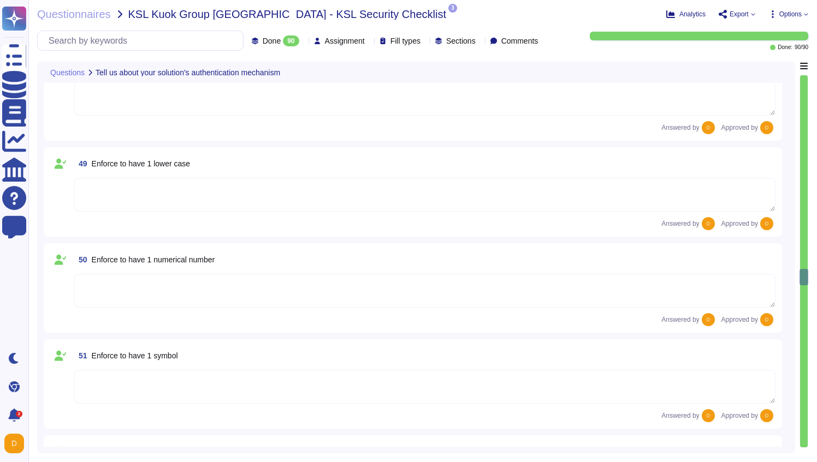
type textarea "Yes"
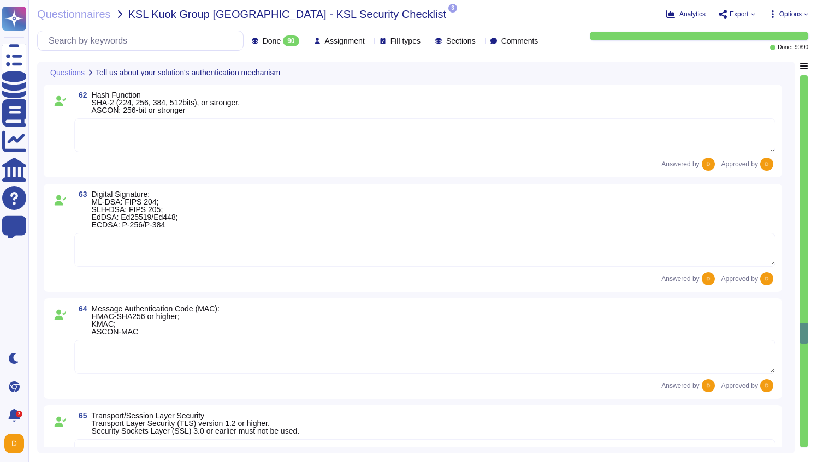
type textarea "Yes"
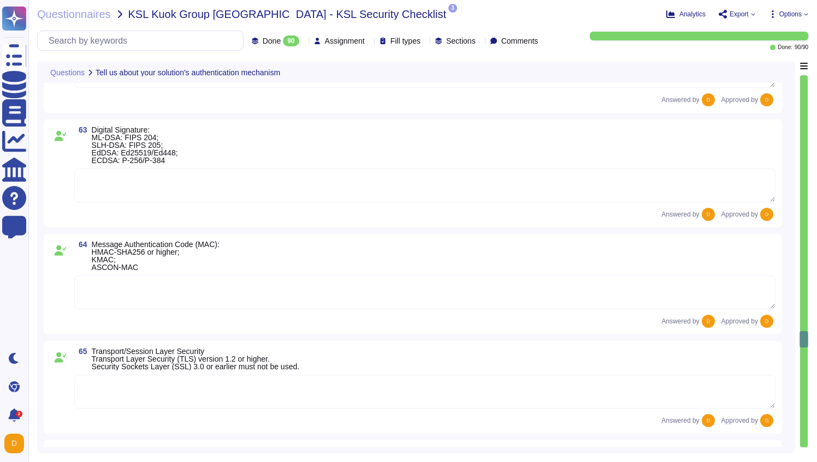
type textarea "Yes"
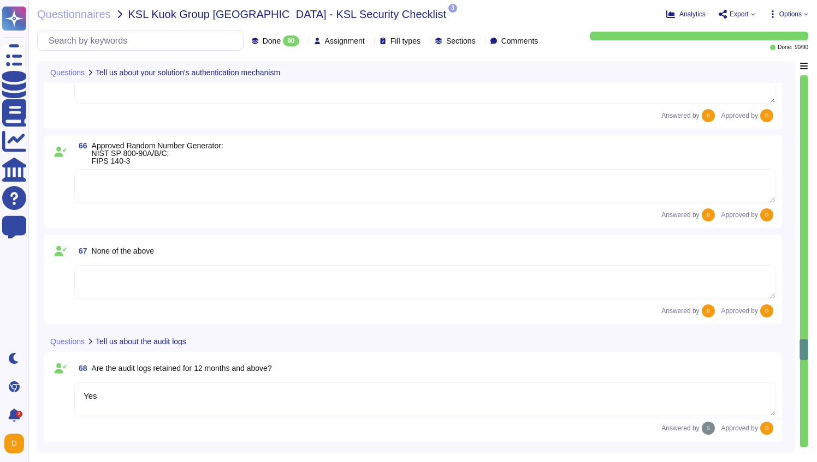
type textarea "Yes"
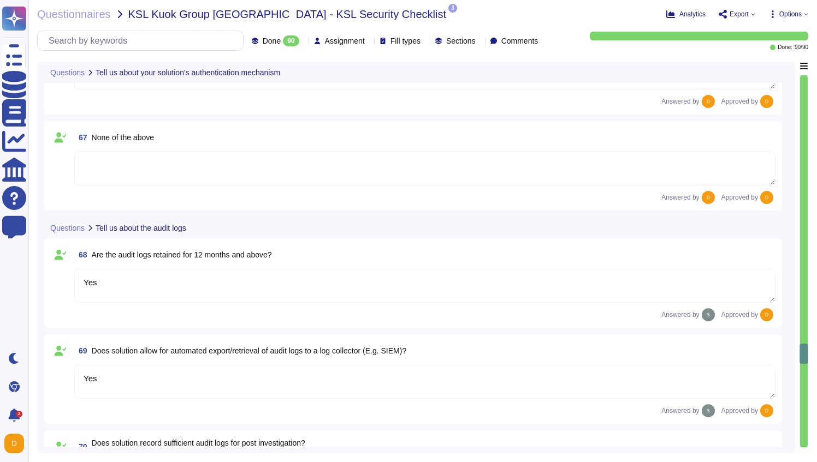
type textarea "Yes"
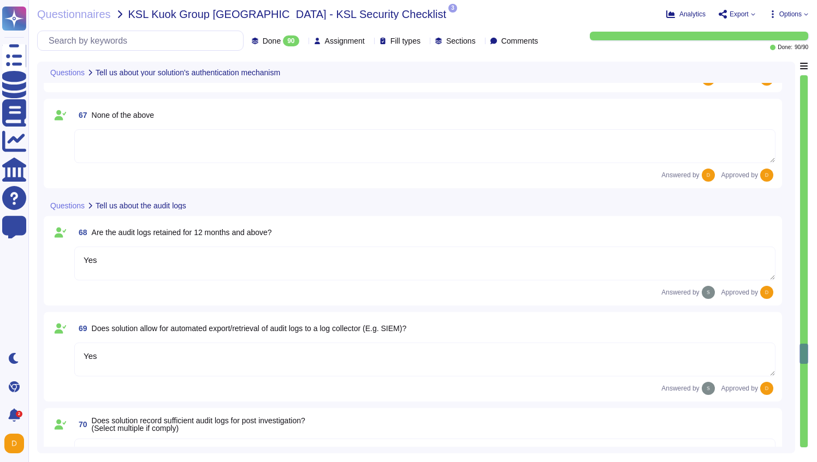
type textarea "Yes"
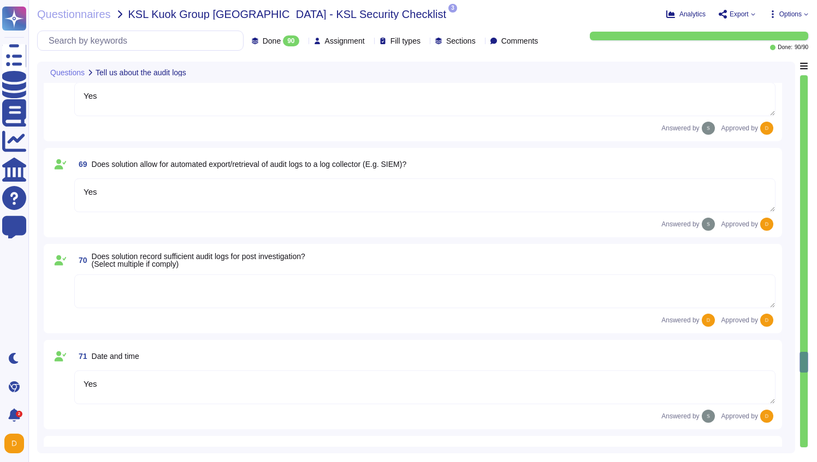
type textarea "Yes"
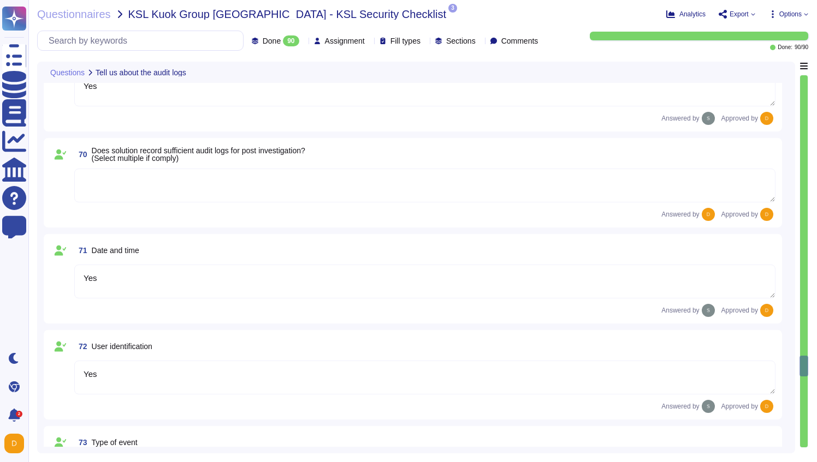
type textarea "Yes"
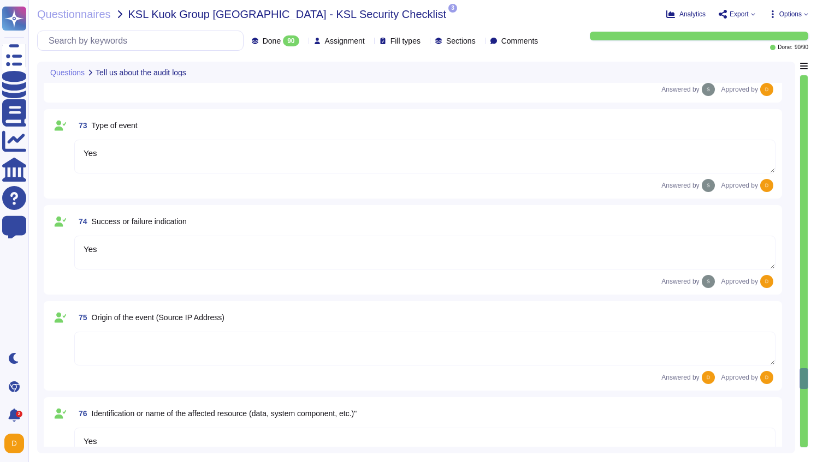
type textarea "Yes"
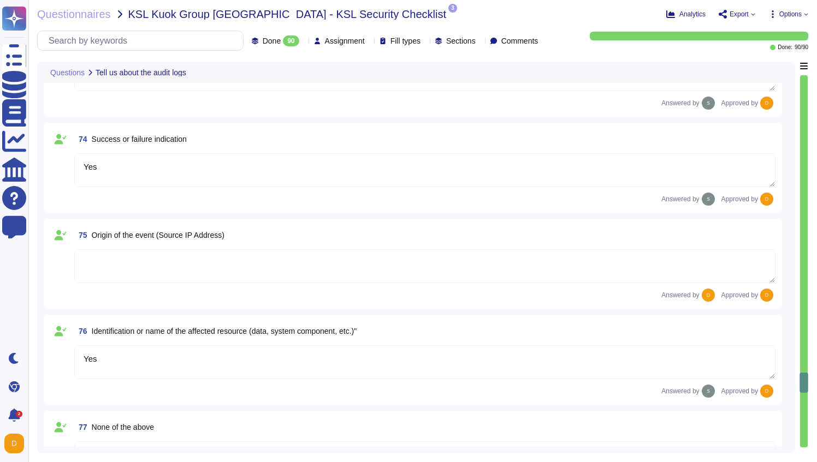
type textarea "Yes"
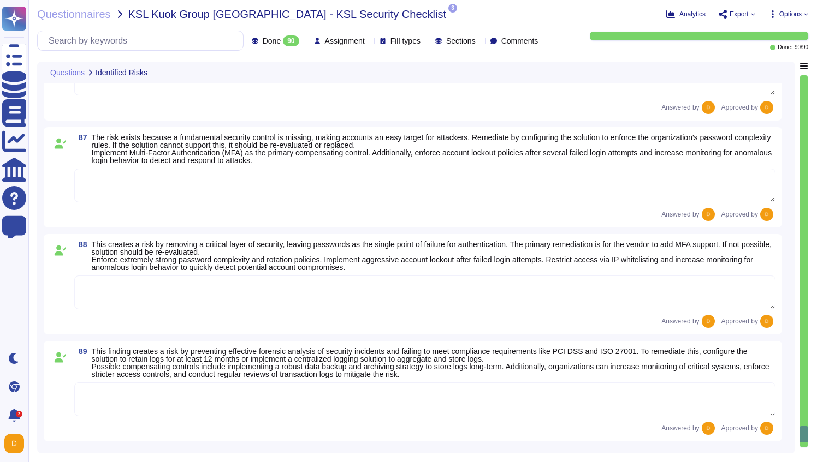
scroll to position [9102, 0]
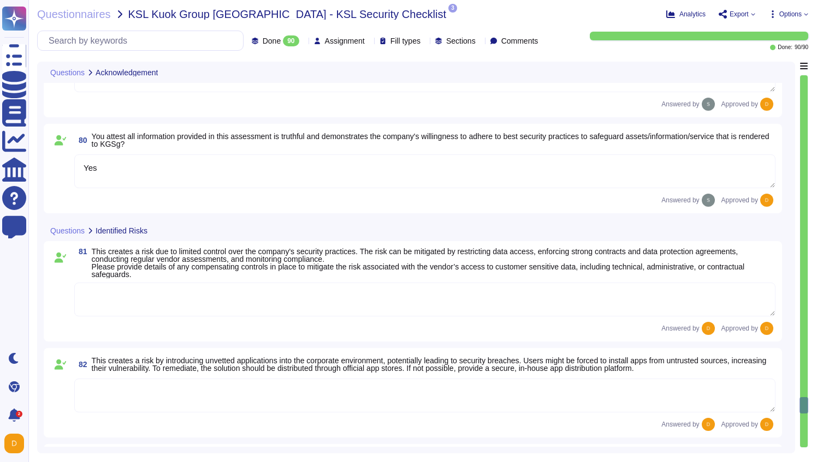
type textarea "Yes"
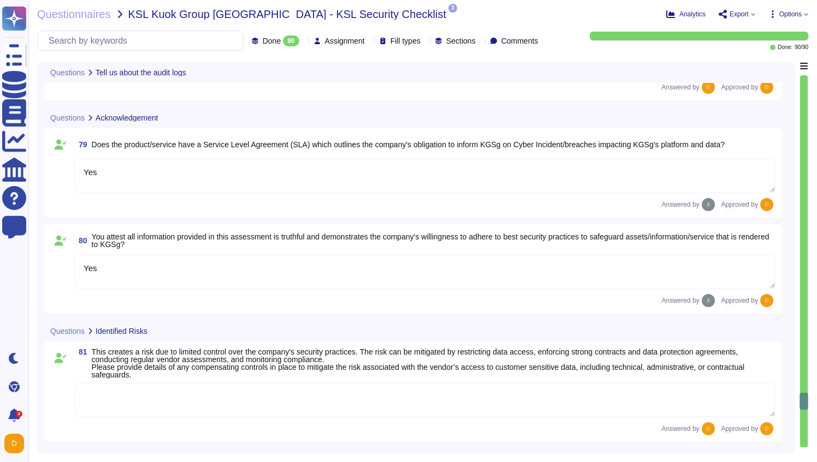
type textarea "Yes"
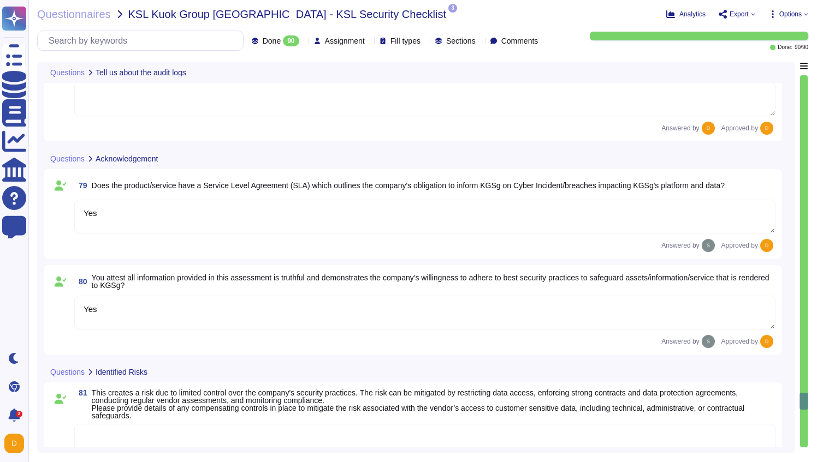
type textarea "Yes"
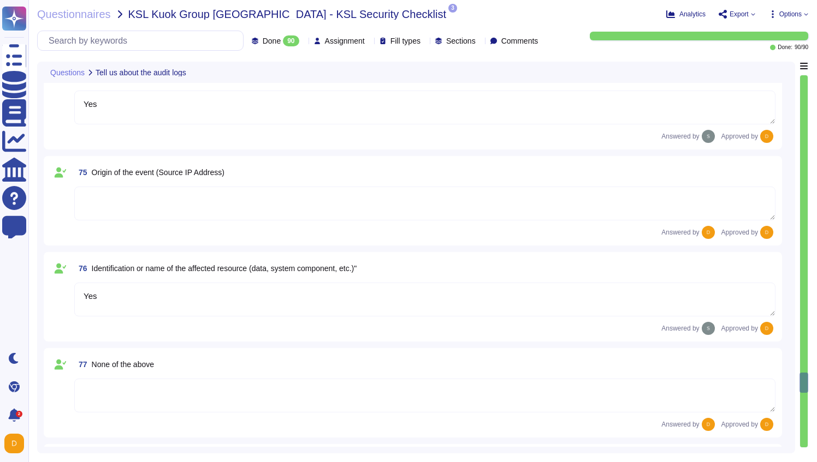
type textarea "Yes"
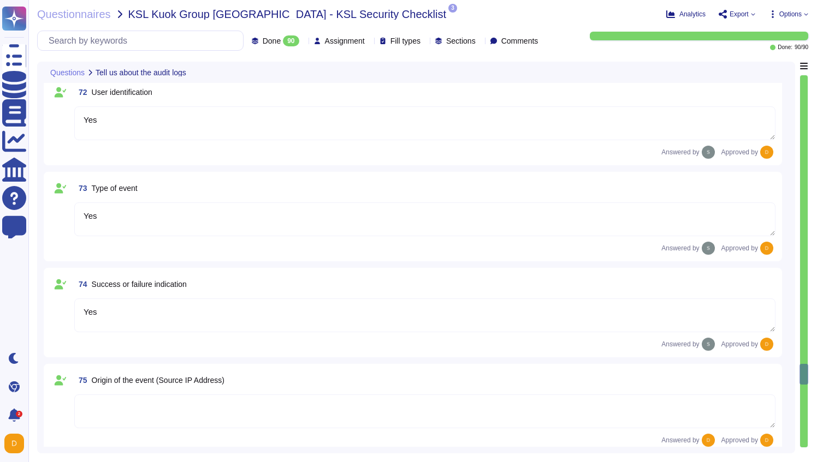
type textarea "Yes"
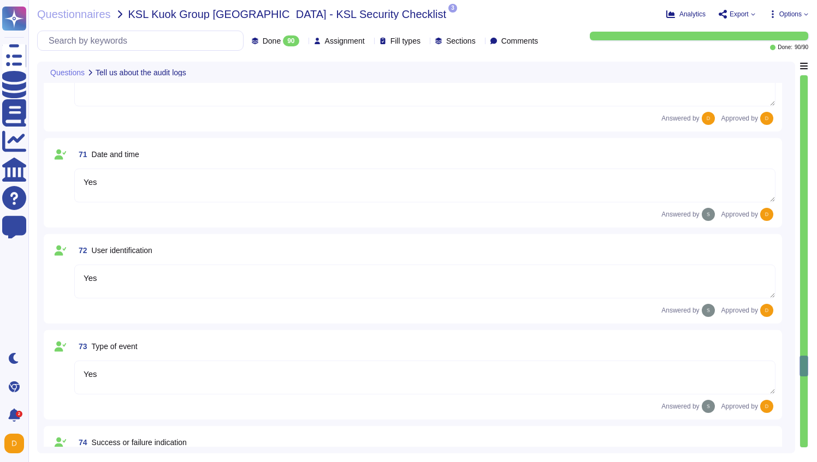
type textarea "Yes"
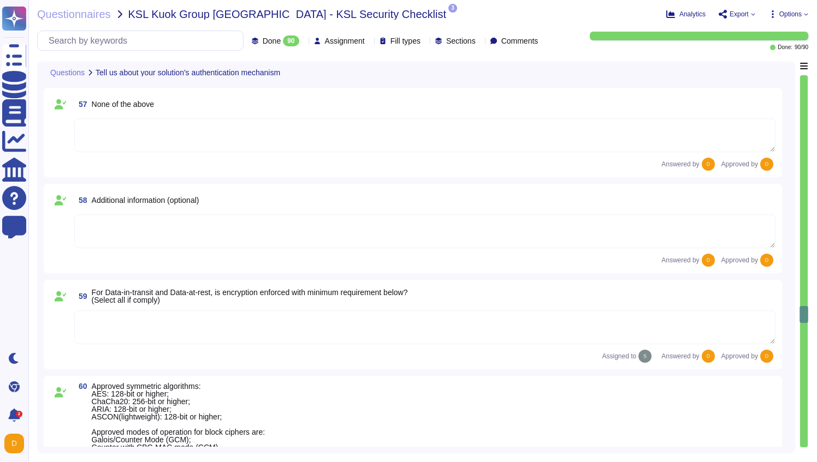
type textarea "Yes"
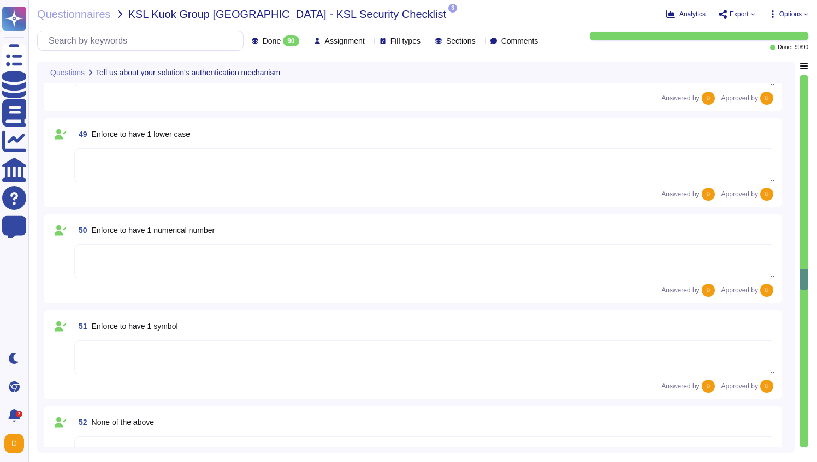
type textarea "Yes, the solution is able to enforce password complexity requirements for Local…"
type textarea "5-digit numerical code through which an employee can connect to an employee by …"
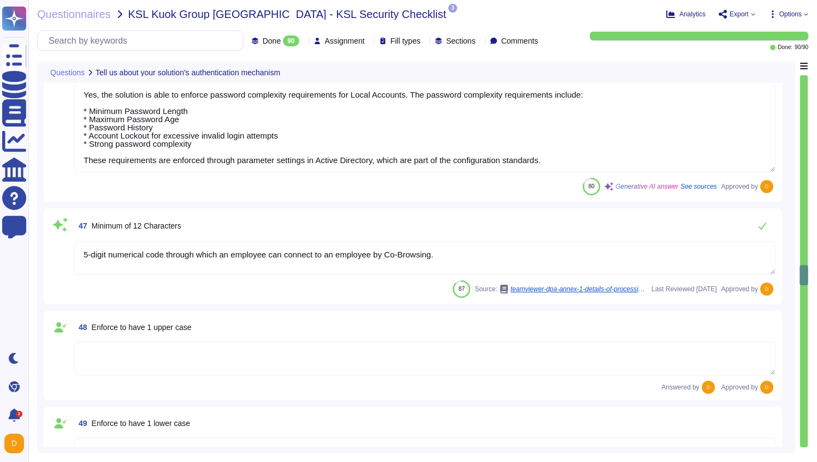
scroll to position [5100, 0]
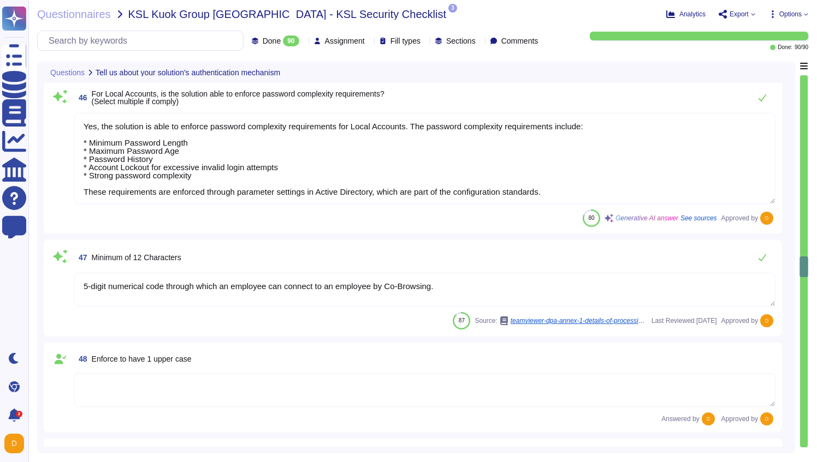
type textarea "Yes, our solution is capable of integrating with Azure Active Directory (AAD) v…"
type textarea "Yes, our solution supports having both SSO Account and Local Account concurrent…"
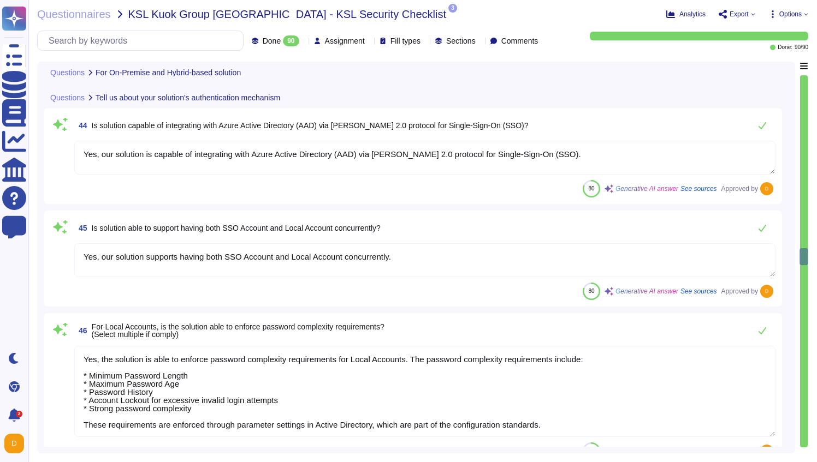
type textarea "Yes"
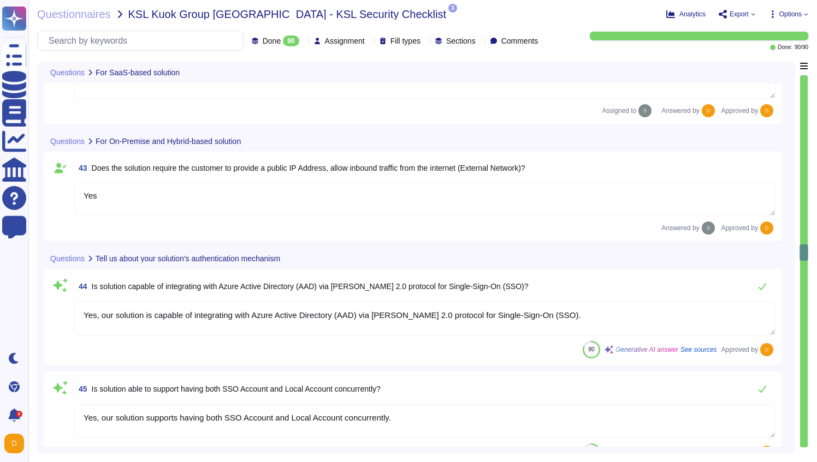
type textarea "Dedicated single-tenant"
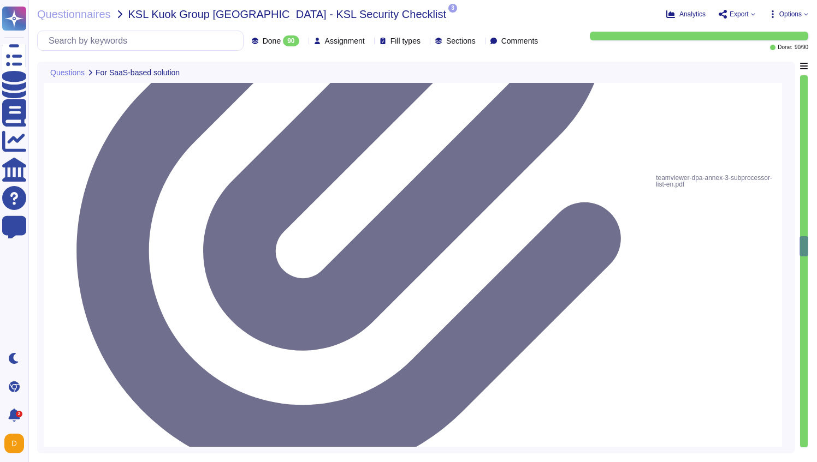
type textarea "Please refer to attached document"
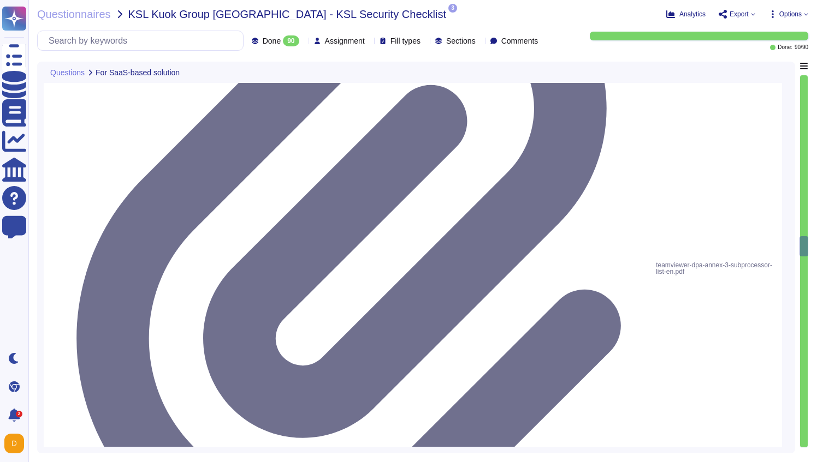
type textarea "Yes, the solution is able to enforce password complexity requirements for Local…"
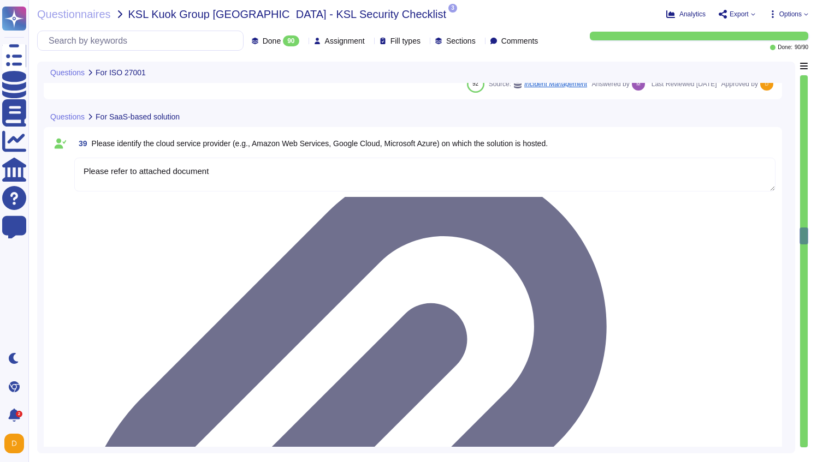
type textarea "The scope and purpose of the [DEMOGRAPHIC_DATA] is defined in the document Team…"
type textarea "Yes, our organization has a formal security awareness program that requires all…"
type textarea "We have a comprehensive incident response plan in place, which includes the rol…"
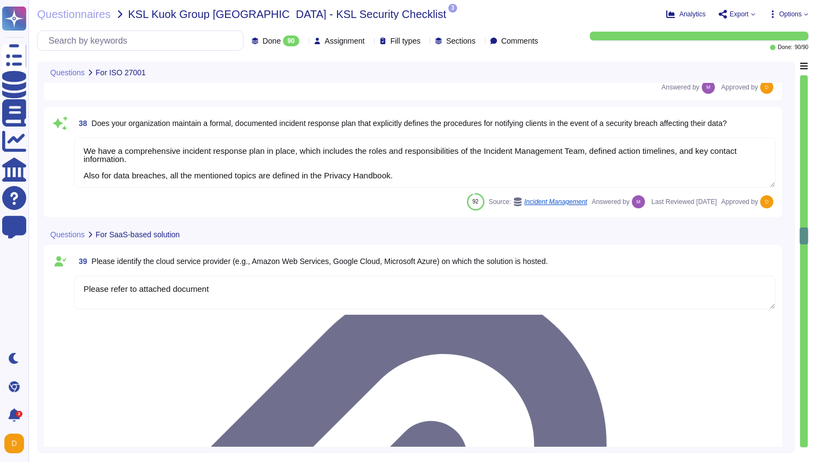
scroll to position [4153, 0]
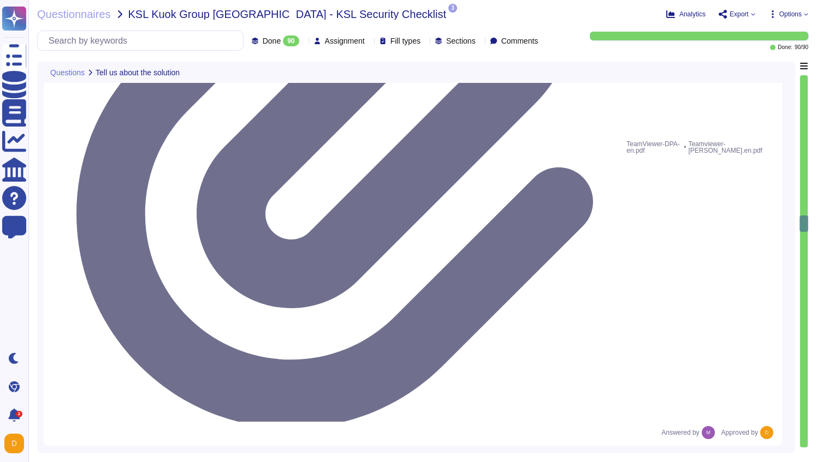
type textarea "See teamviewer DPA [URL][DOMAIN_NAME] [URL][DOMAIN_NAME][PERSON_NAME]"
type textarea "[URL][DOMAIN_NAME][PERSON_NAME]"
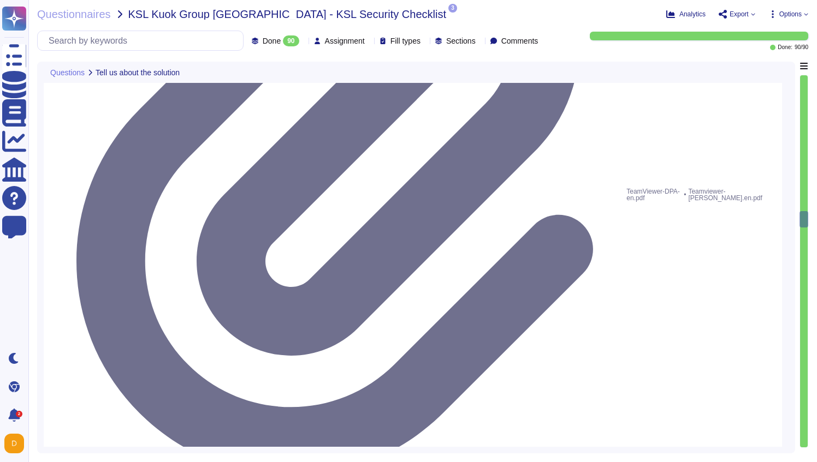
type textarea "N/A"
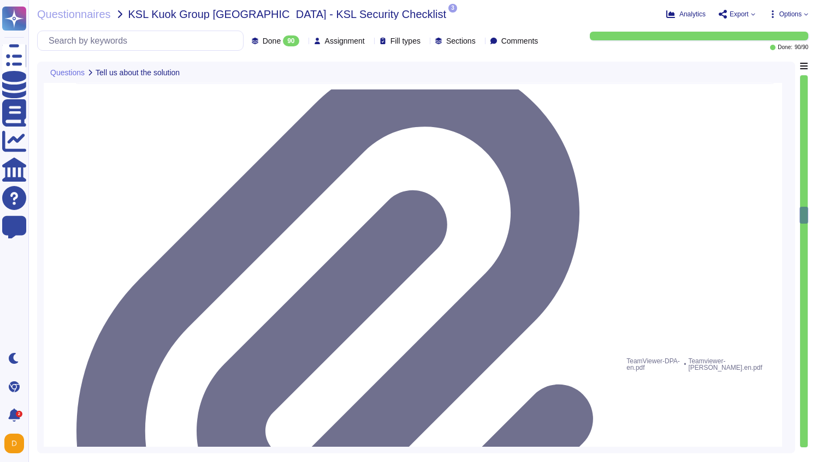
type textarea "A copy of TeamViewer's certifications is available on request. Note that detail…"
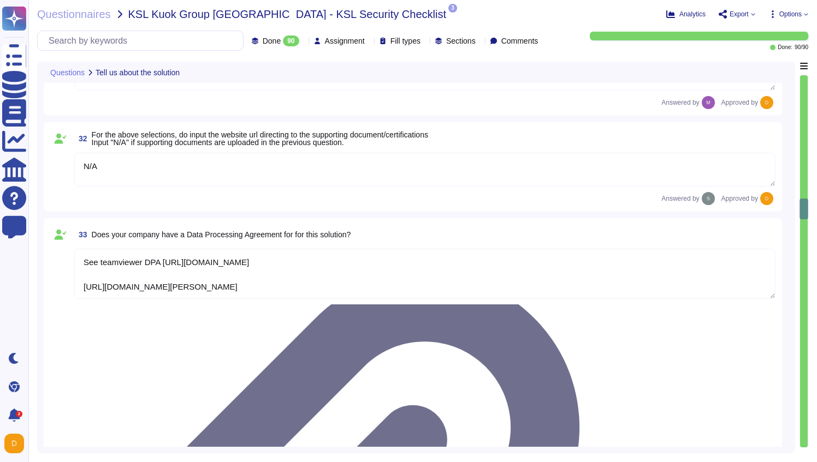
scroll to position [3534, 0]
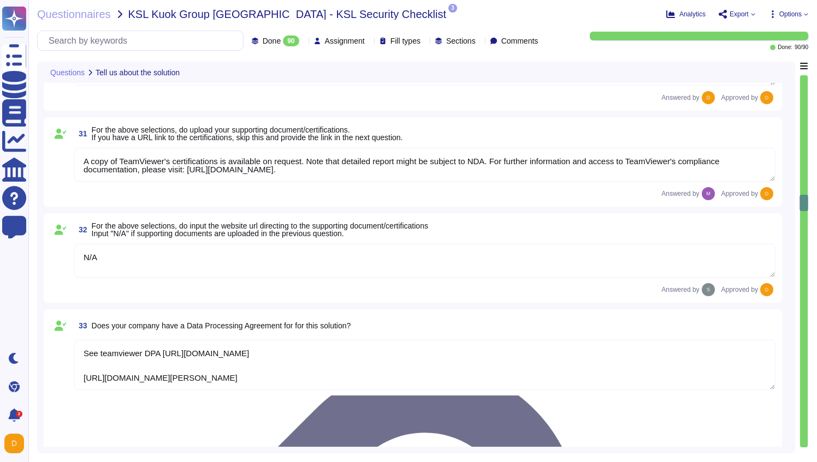
type textarea "As a company headquartered in [GEOGRAPHIC_DATA], TeamViewer commits fully to th…"
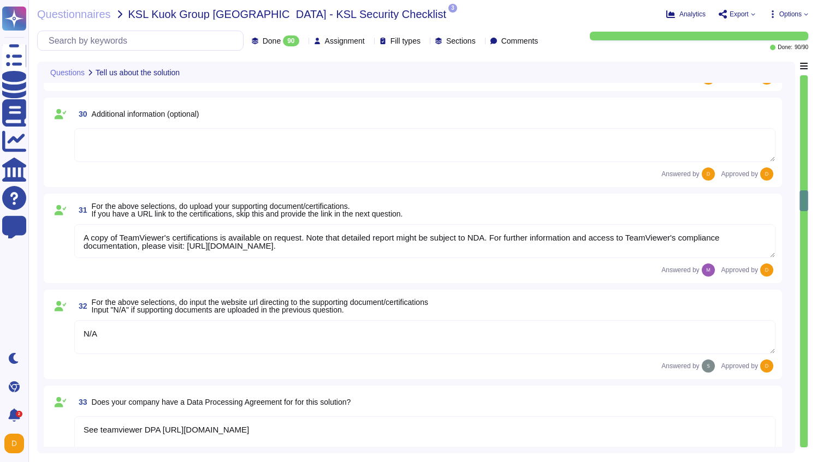
type textarea "TeamViewer does not store, process, or transmit cardholder data. All customer p…"
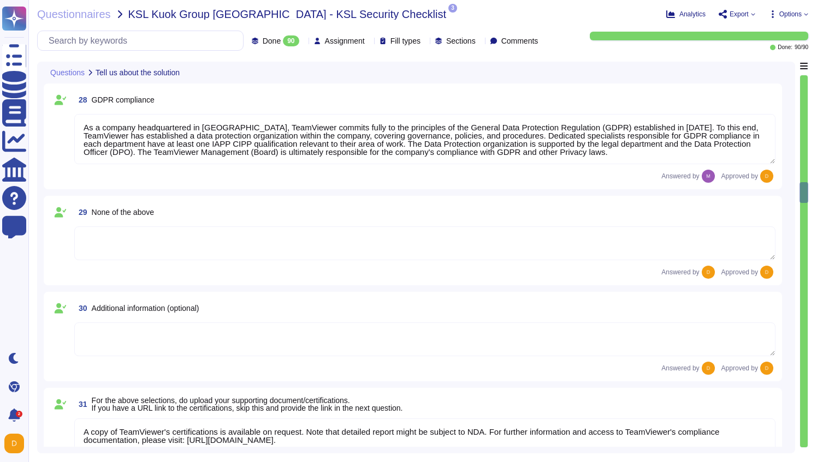
type textarea "Yes, TeamViewer maintains a comprehensive set of independent audit reports and …"
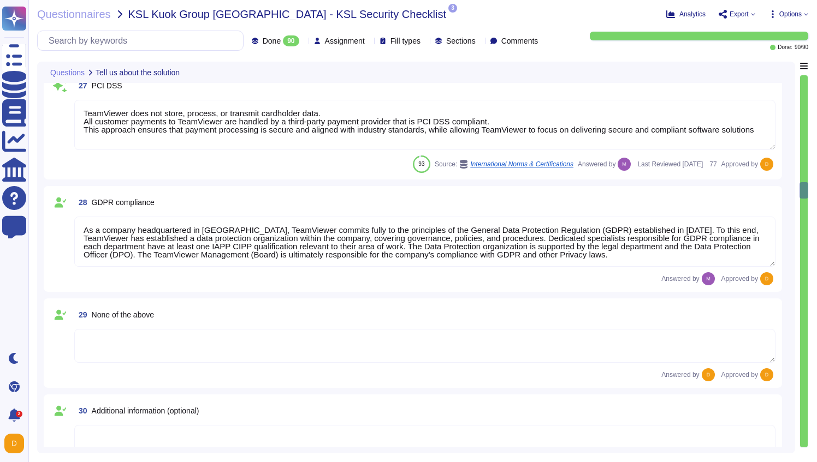
type textarea "Yes, TeamViewer maintains a comprehensive set of independent audit reports and …"
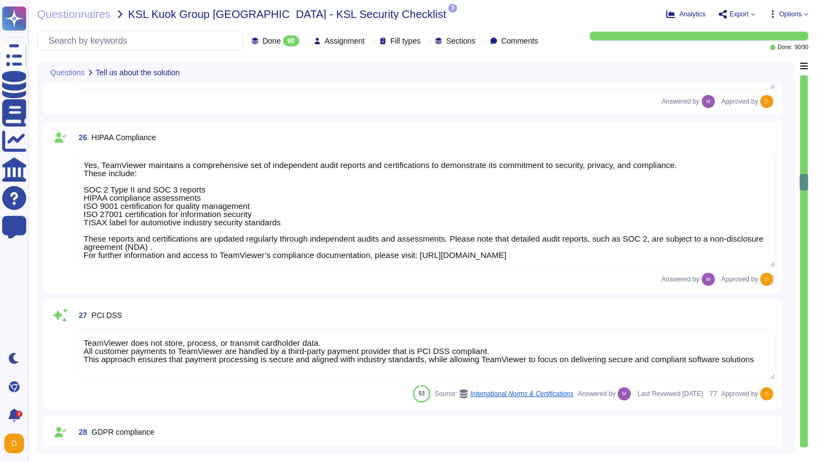
type textarea "Yes, TeamViewer maintains a comprehensive set of independent audit reports and …"
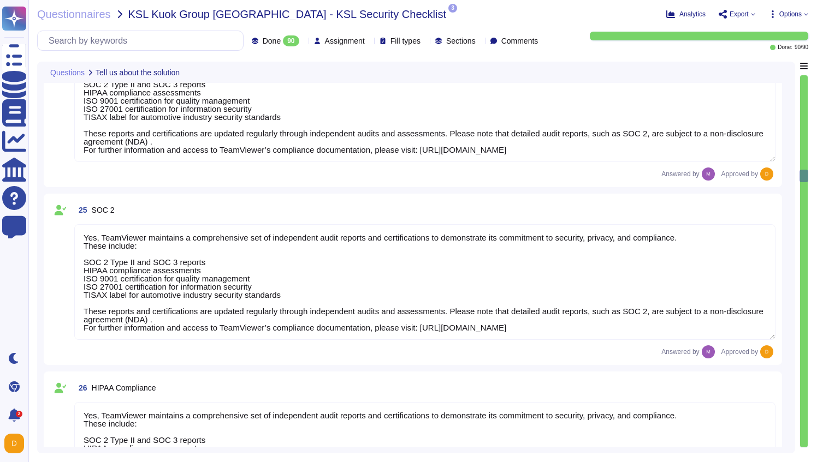
type textarea "The type of platform for this solution is a cloud-based infrastructure hosted i…"
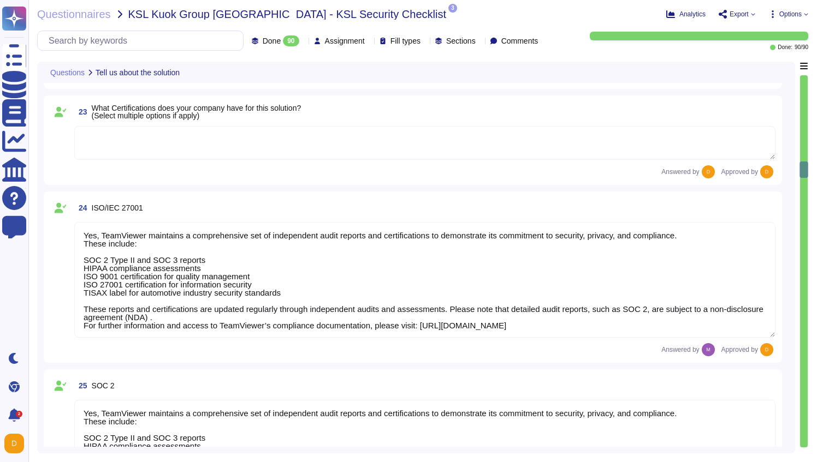
type textarea "N/A"
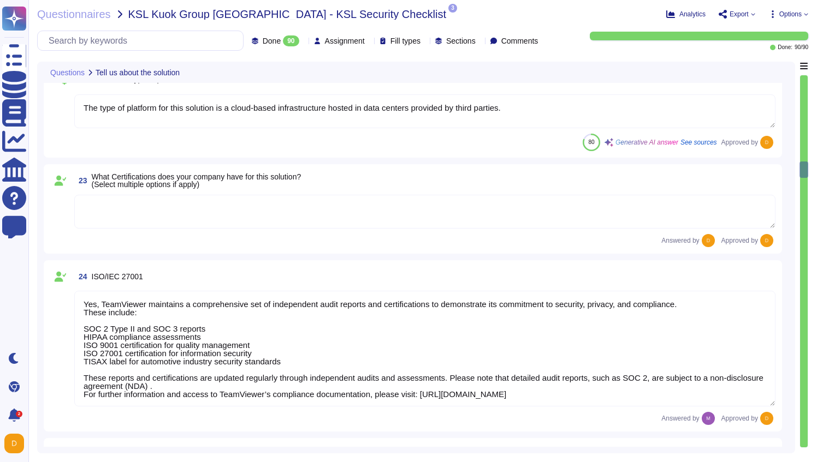
type textarea "N/A"
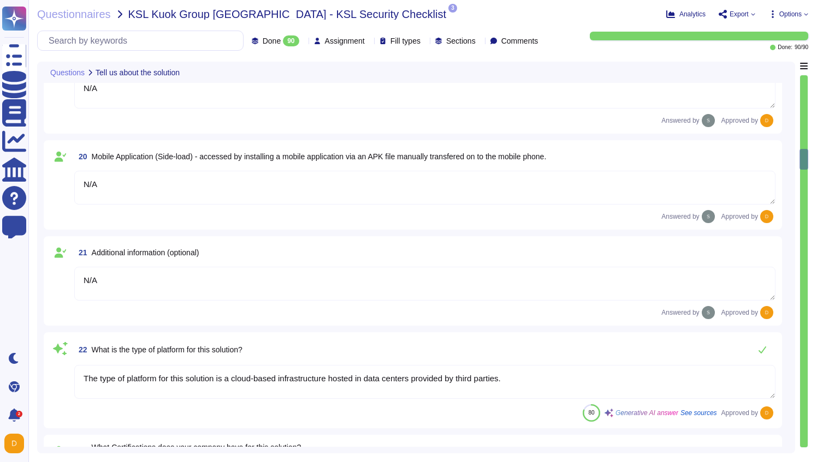
type textarea "N/A"
type textarea "1E Client"
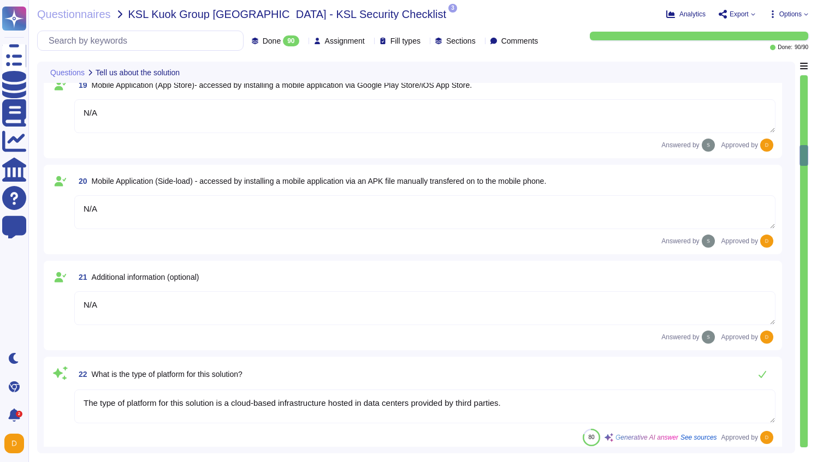
type textarea "Loremips do sit amet consectetu adi ElitSeddoe tem inci utlaboreet. Dolo ma ali…"
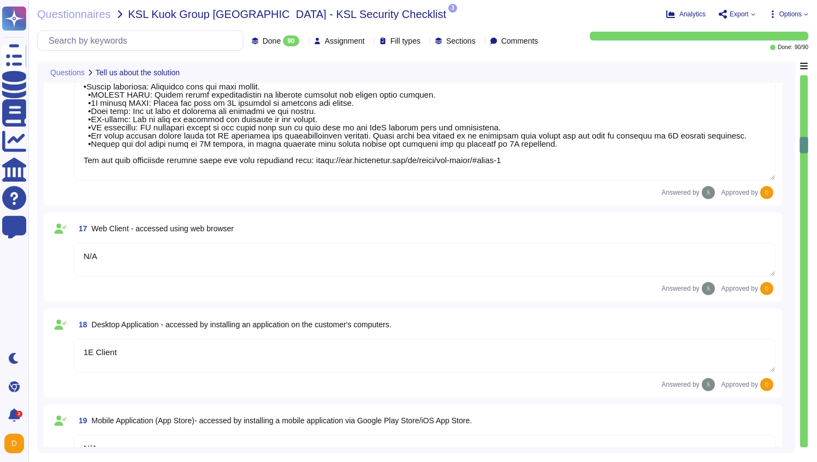
type textarea "Yes, our product includes an AI component, such as a script assistant that aids…"
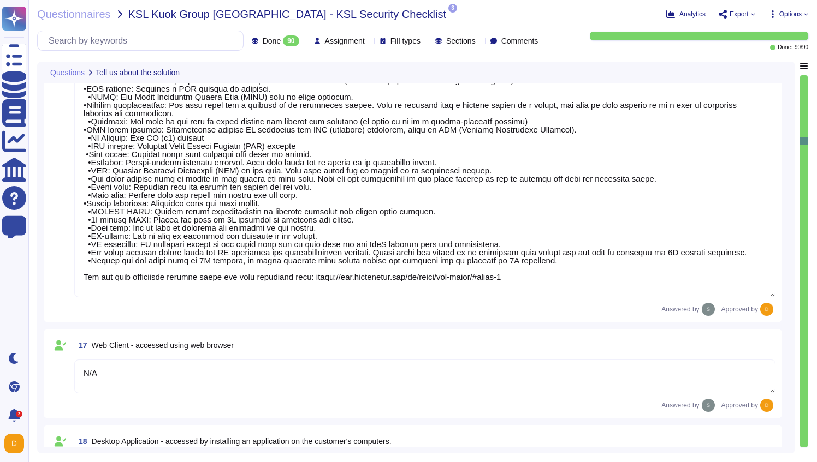
type textarea "The Data Scientist Team can access the data for research and model training."
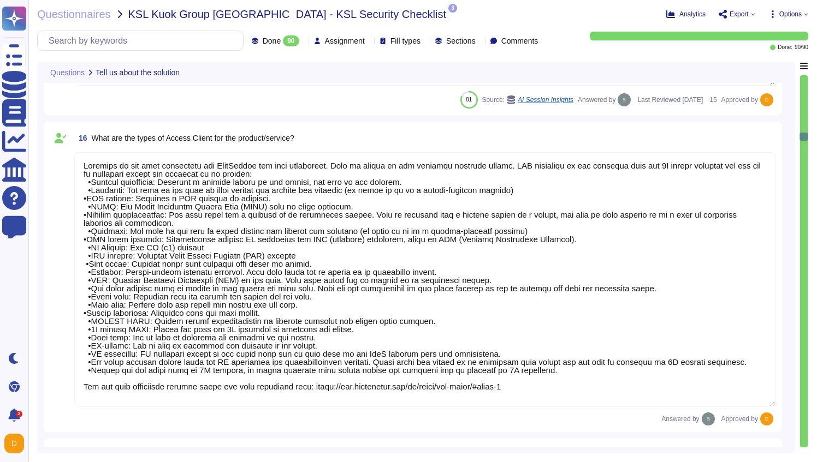
type textarea "No"
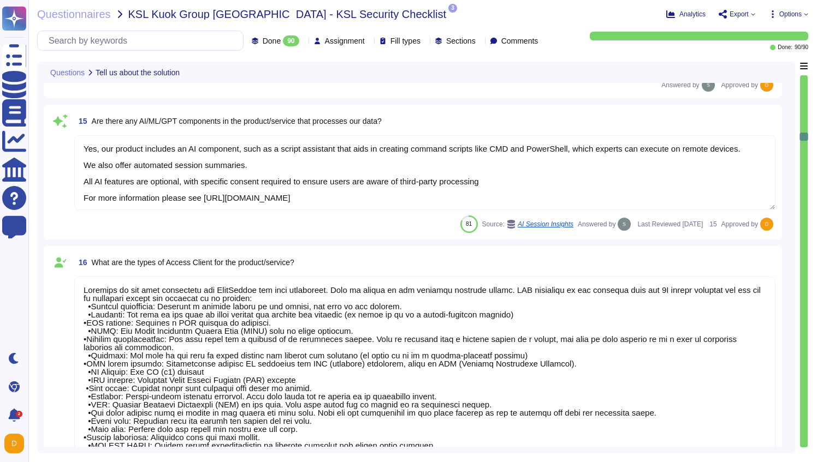
type textarea "N/A"
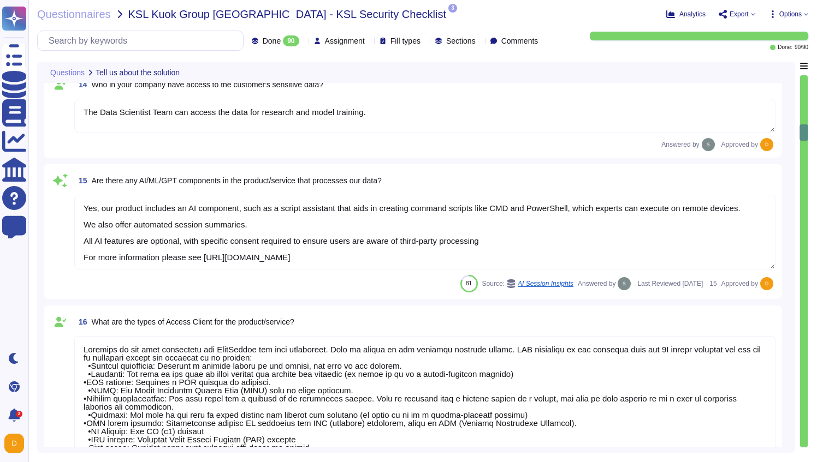
type textarea "N/A"
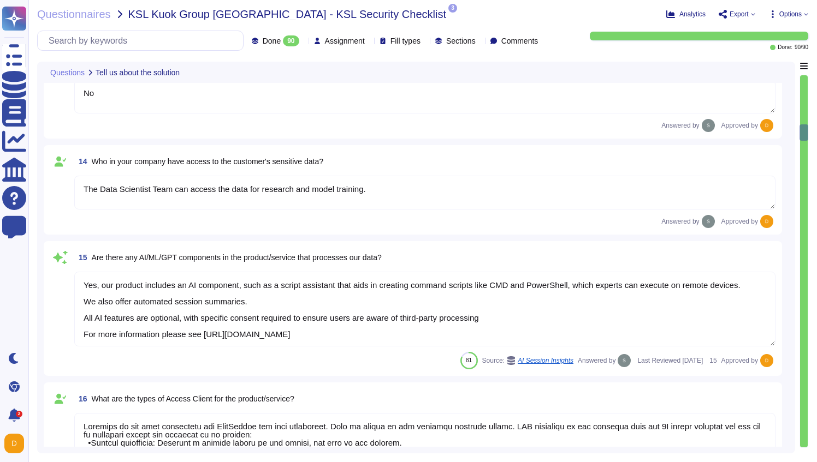
type textarea "N/A"
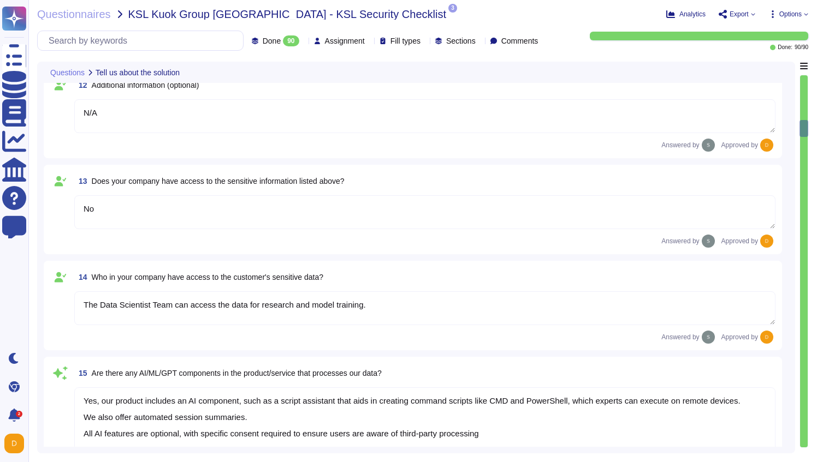
type textarea "Loremips do sit amet consectetu adi ElitSeddoe tem inci utlaboreet. Dolo ma ali…"
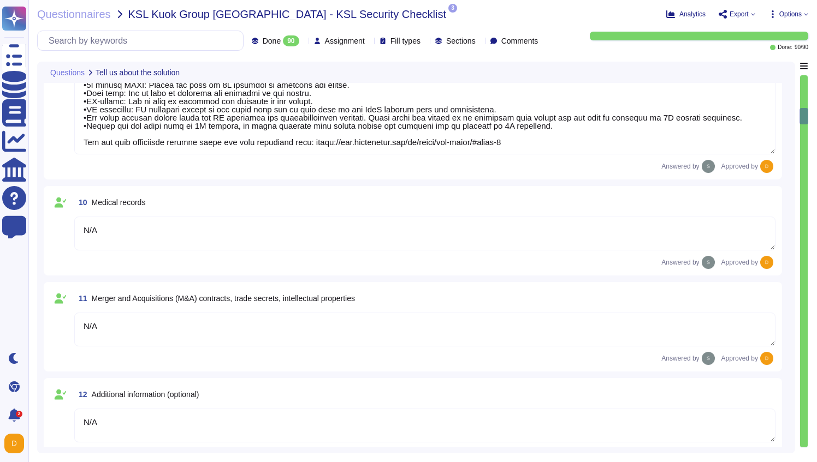
type textarea "N/A"
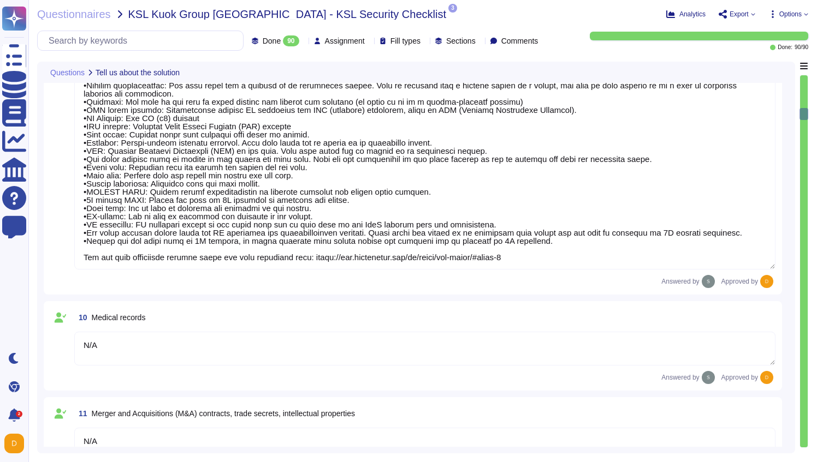
type textarea "N/A"
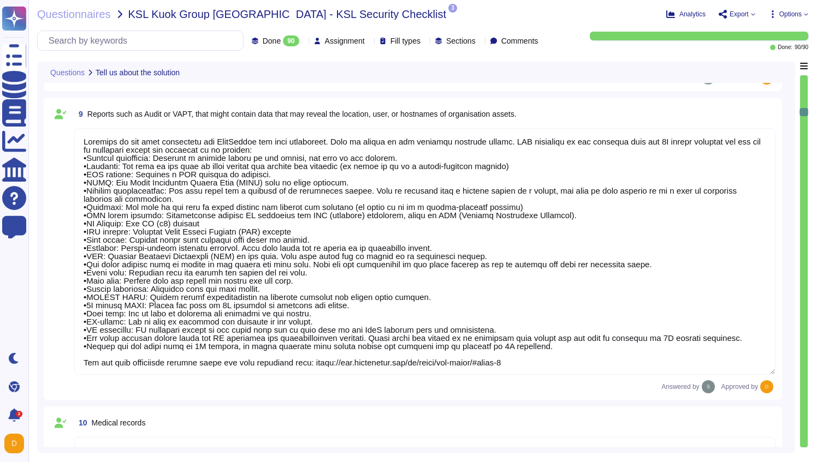
type textarea "N/A"
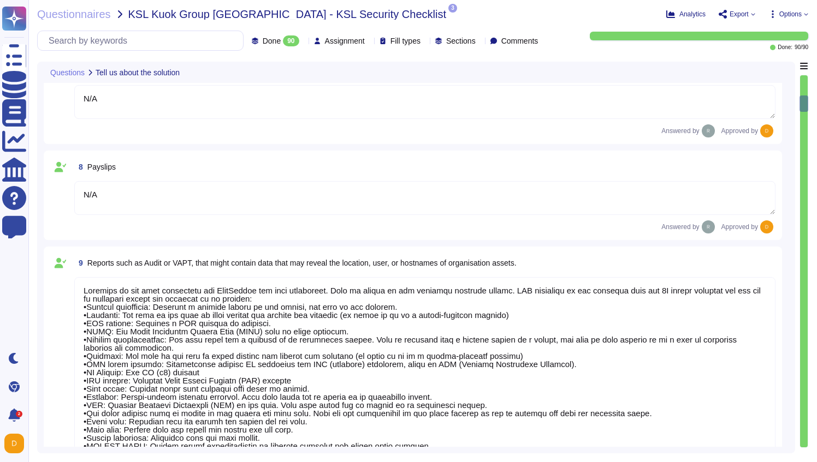
type textarea "N/A"
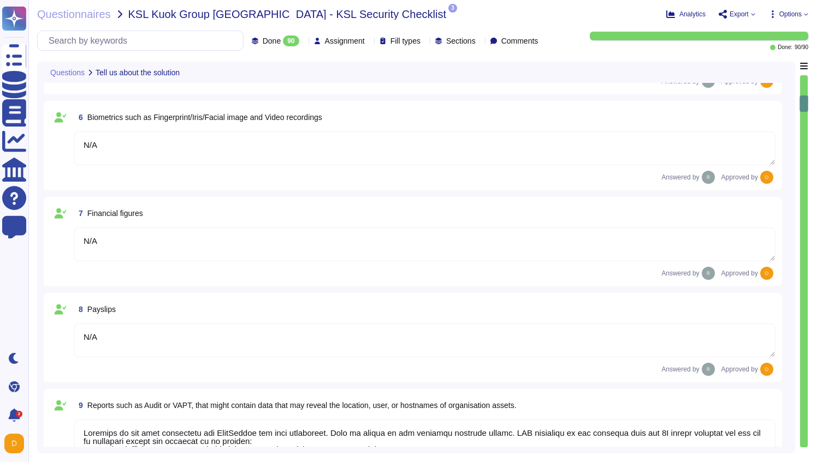
type textarea "Yes, the system/service/solution is involved with processing/storing Personal D…"
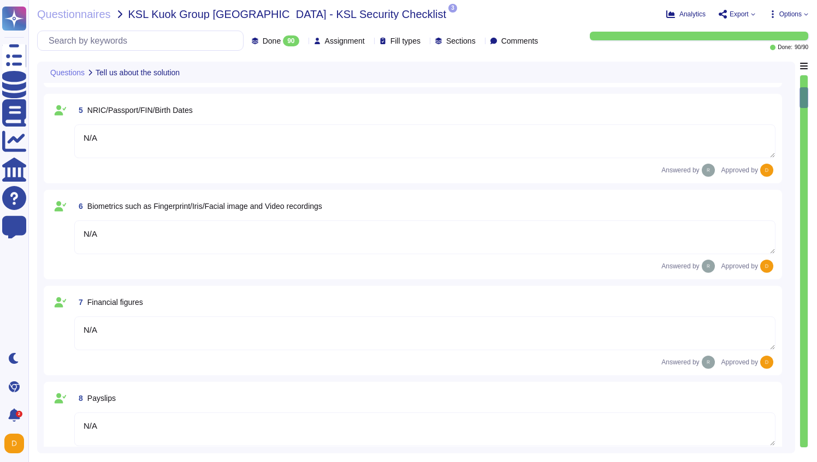
type textarea "The platform is used to identify, remediate and automate tasks related to endpo…"
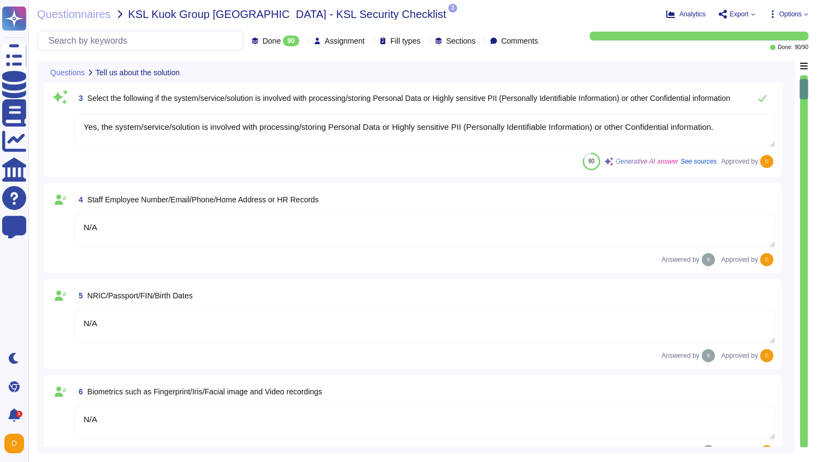
type textarea "[URL][DOMAIN_NAME]"
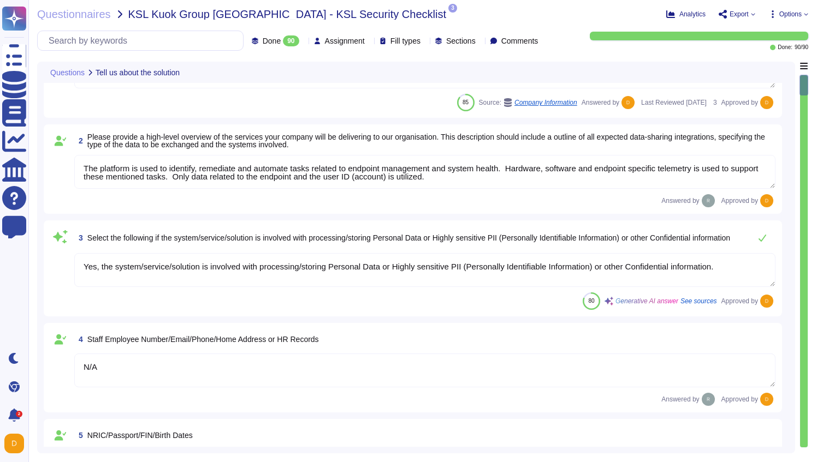
scroll to position [0, 0]
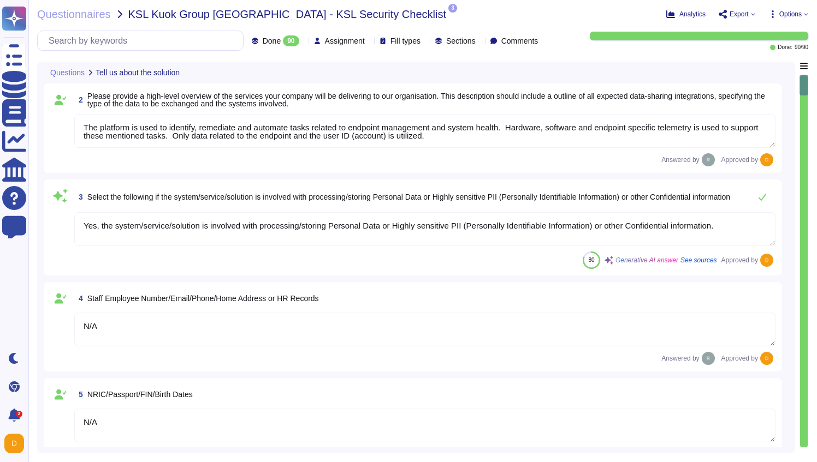
type textarea "N/A"
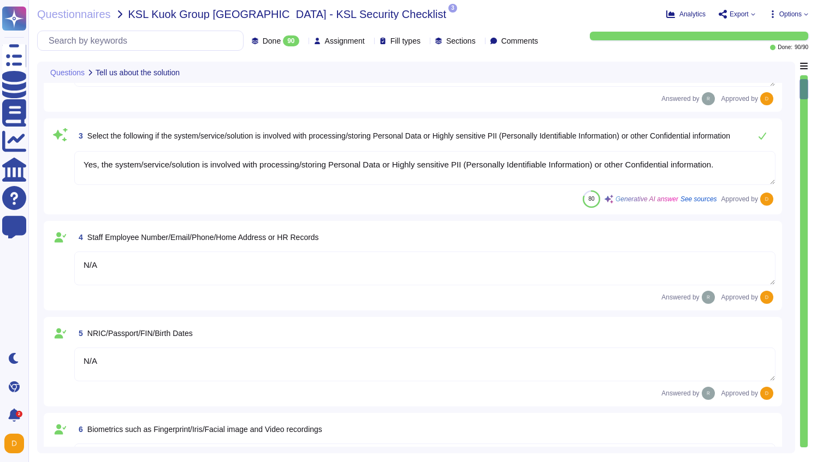
type textarea "Loremips do sit amet consectetu adi ElitSeddoe tem inci utlaboreet. Dolo ma ali…"
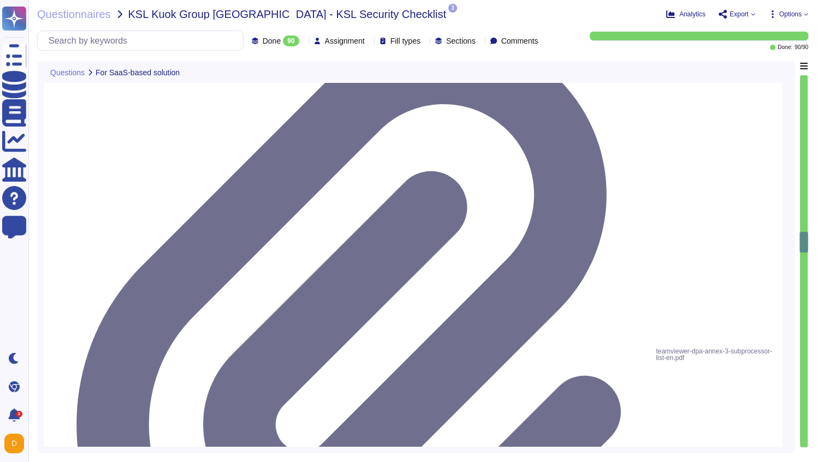
scroll to position [4476, 0]
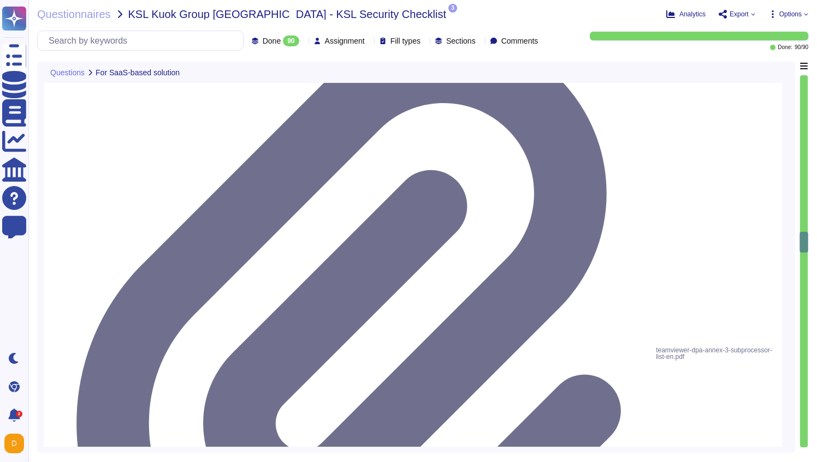
drag, startPoint x: 182, startPoint y: 248, endPoint x: 62, endPoint y: 242, distance: 119.7
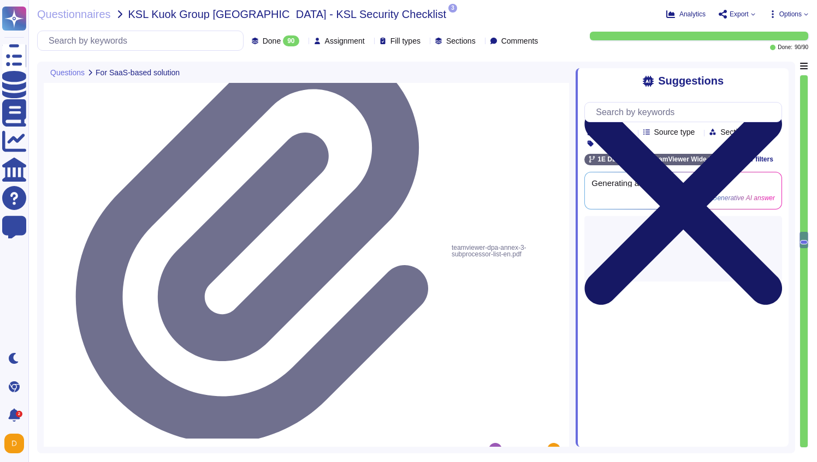
click at [779, 81] on icon at bounding box center [683, 206] width 198 height 263
